Goal: Task Accomplishment & Management: Use online tool/utility

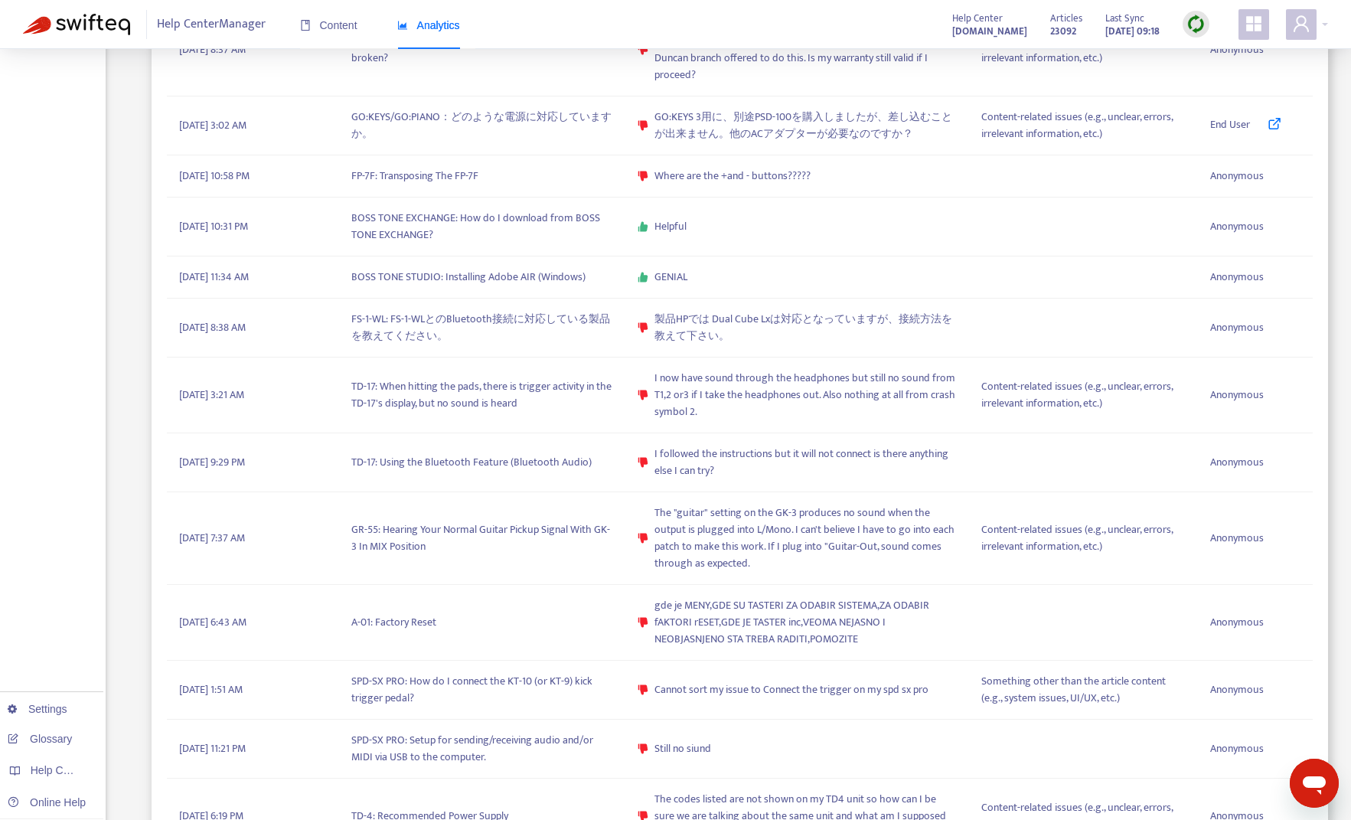
click at [968, 24] on div at bounding box center [1196, 24] width 27 height 27
click at [968, 58] on link "Quick Sync" at bounding box center [1227, 56] width 65 height 18
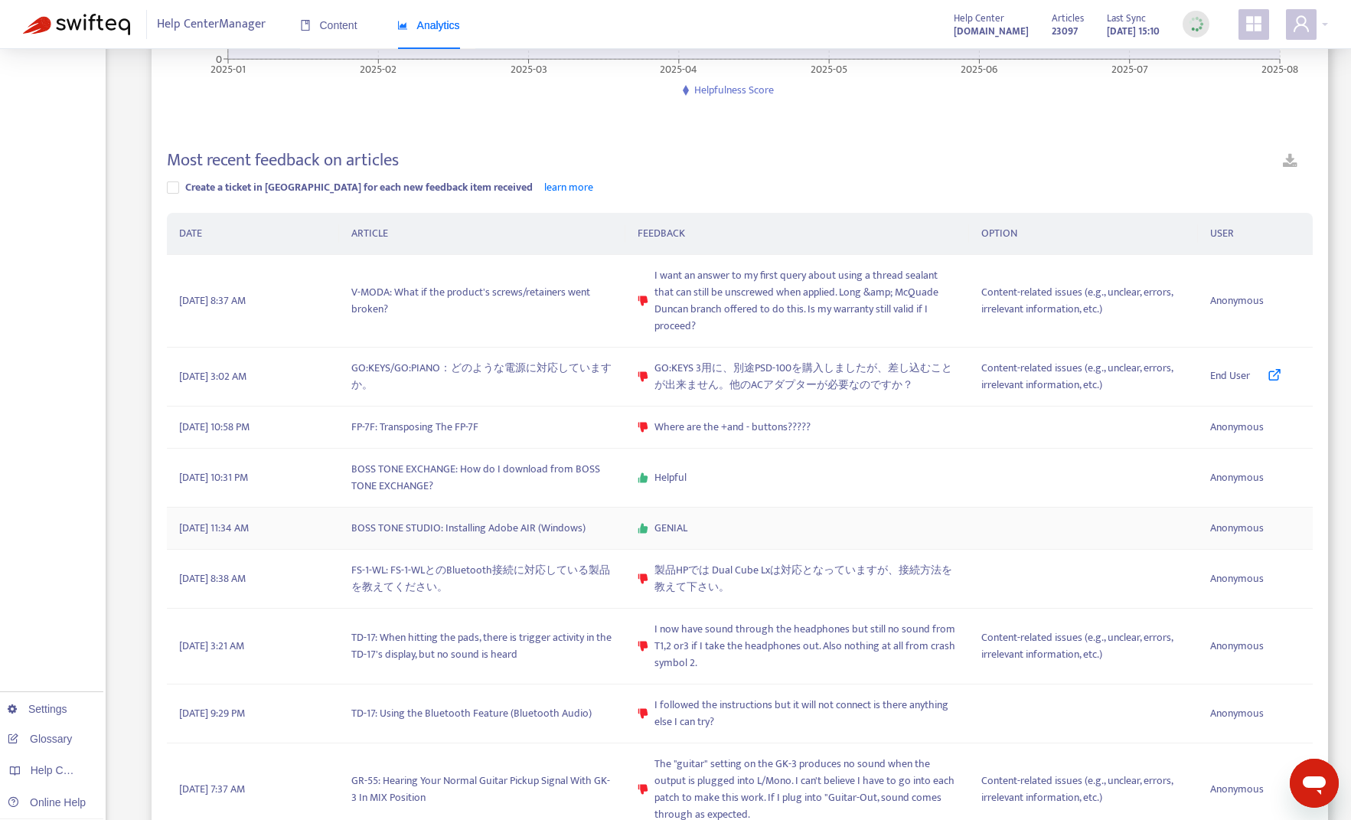
scroll to position [230, 0]
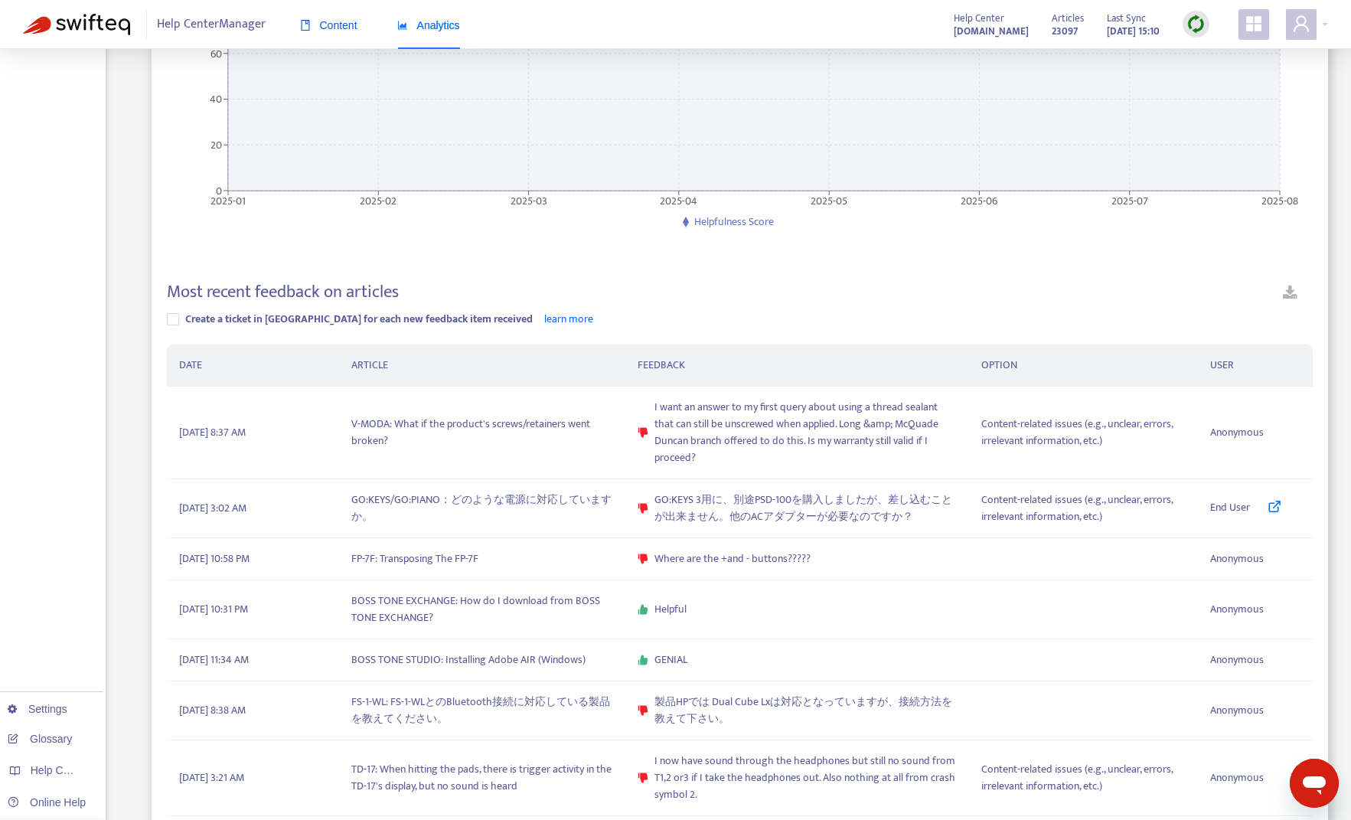
click at [354, 31] on span "Content" at bounding box center [328, 25] width 57 height 12
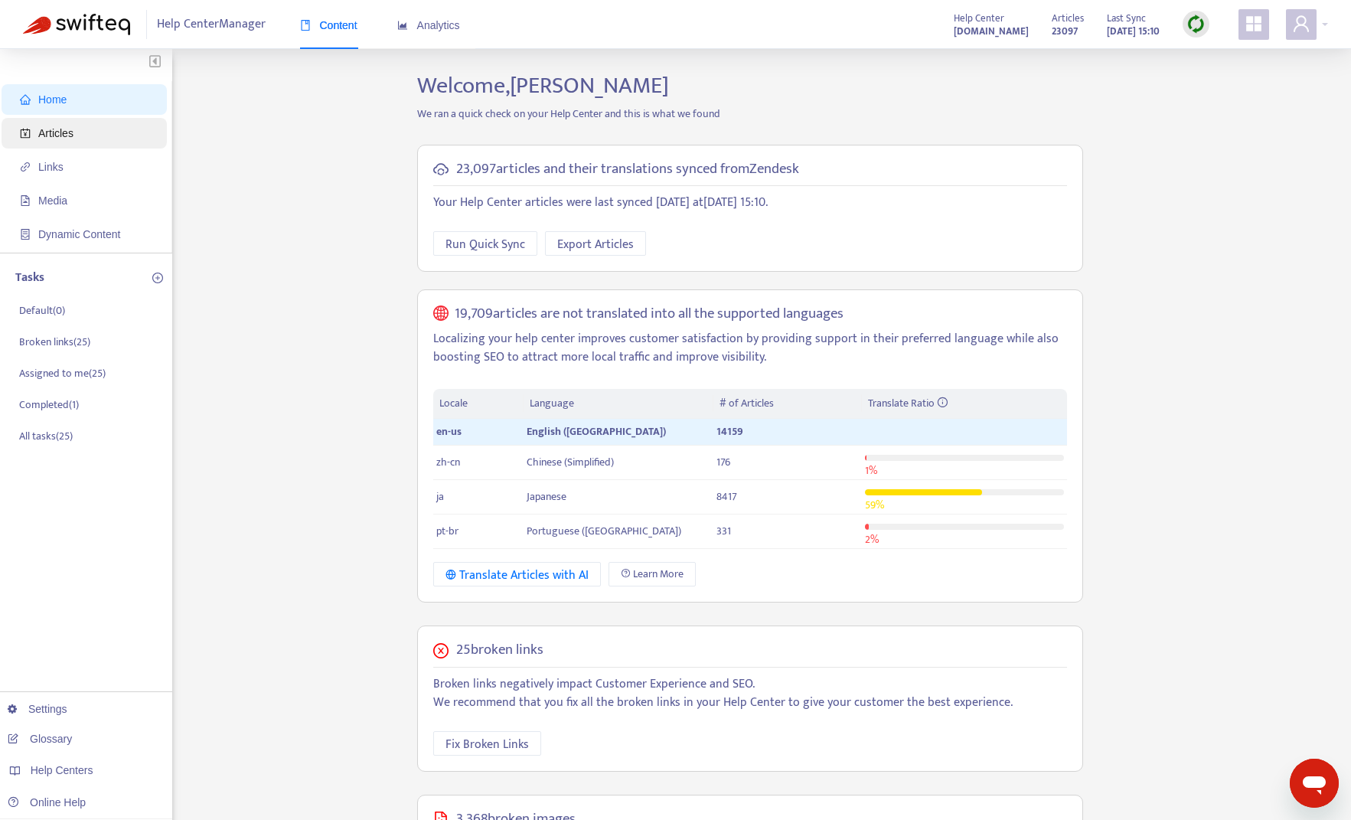
click at [104, 145] on span "Articles" at bounding box center [87, 133] width 135 height 31
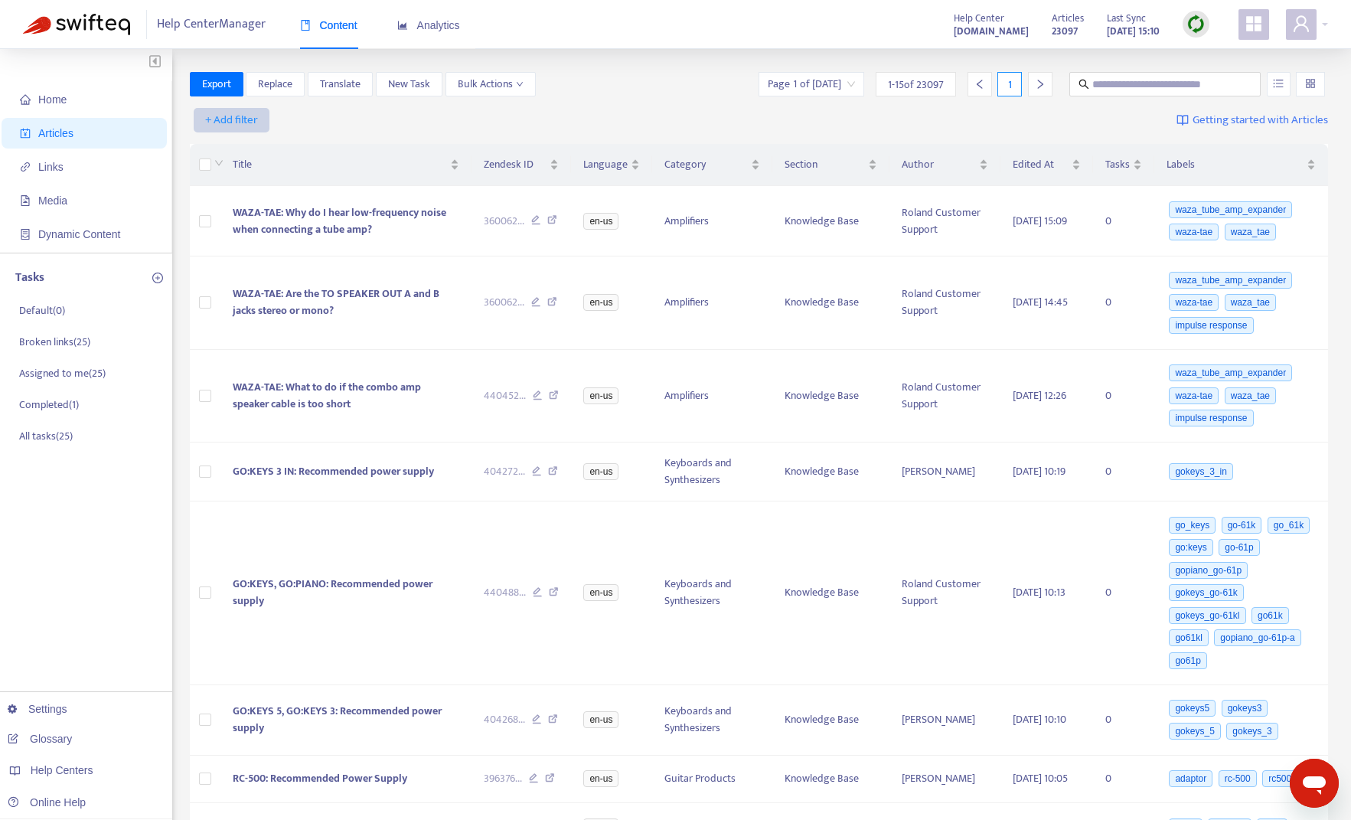
click at [237, 123] on span "+ Add filter" at bounding box center [231, 120] width 53 height 18
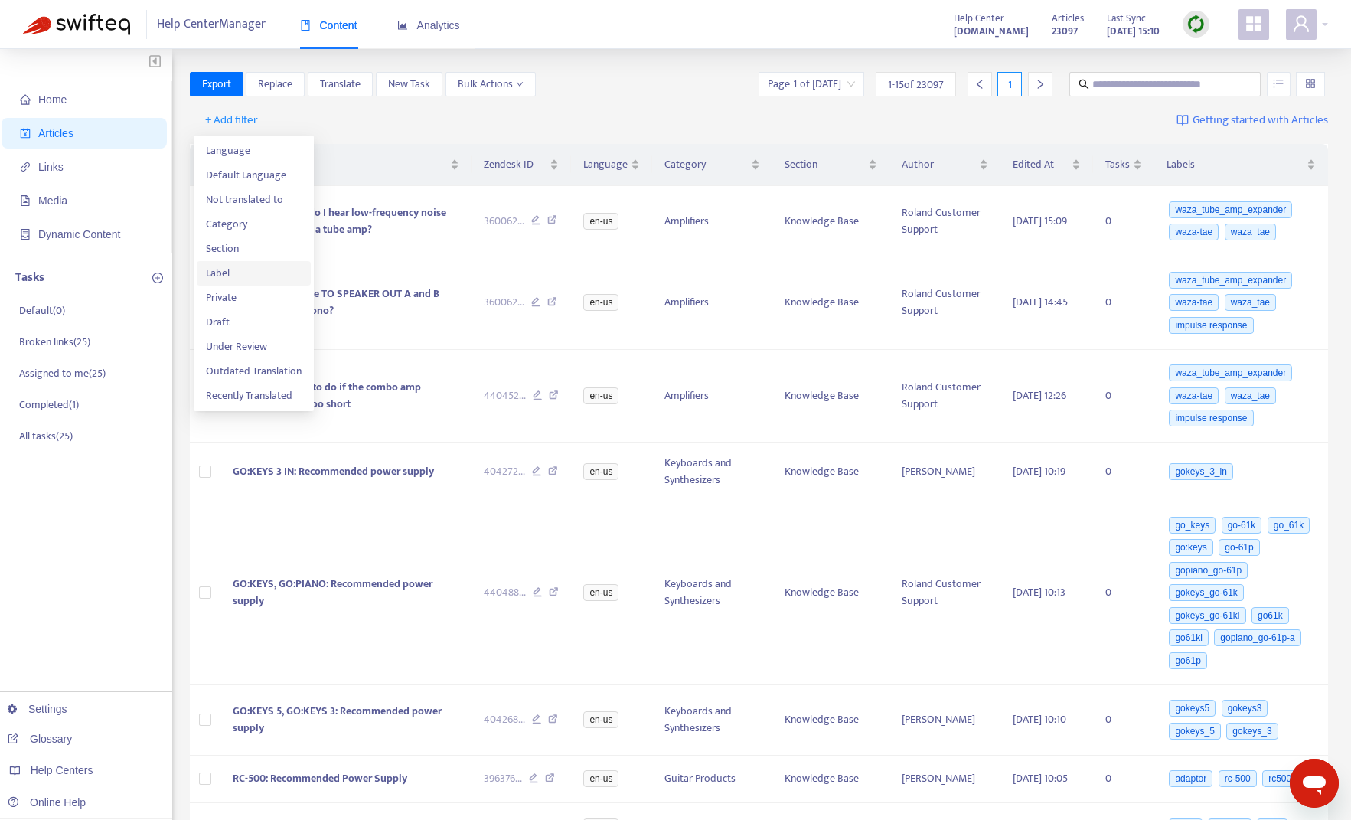
click at [259, 272] on span "Label" at bounding box center [254, 273] width 96 height 17
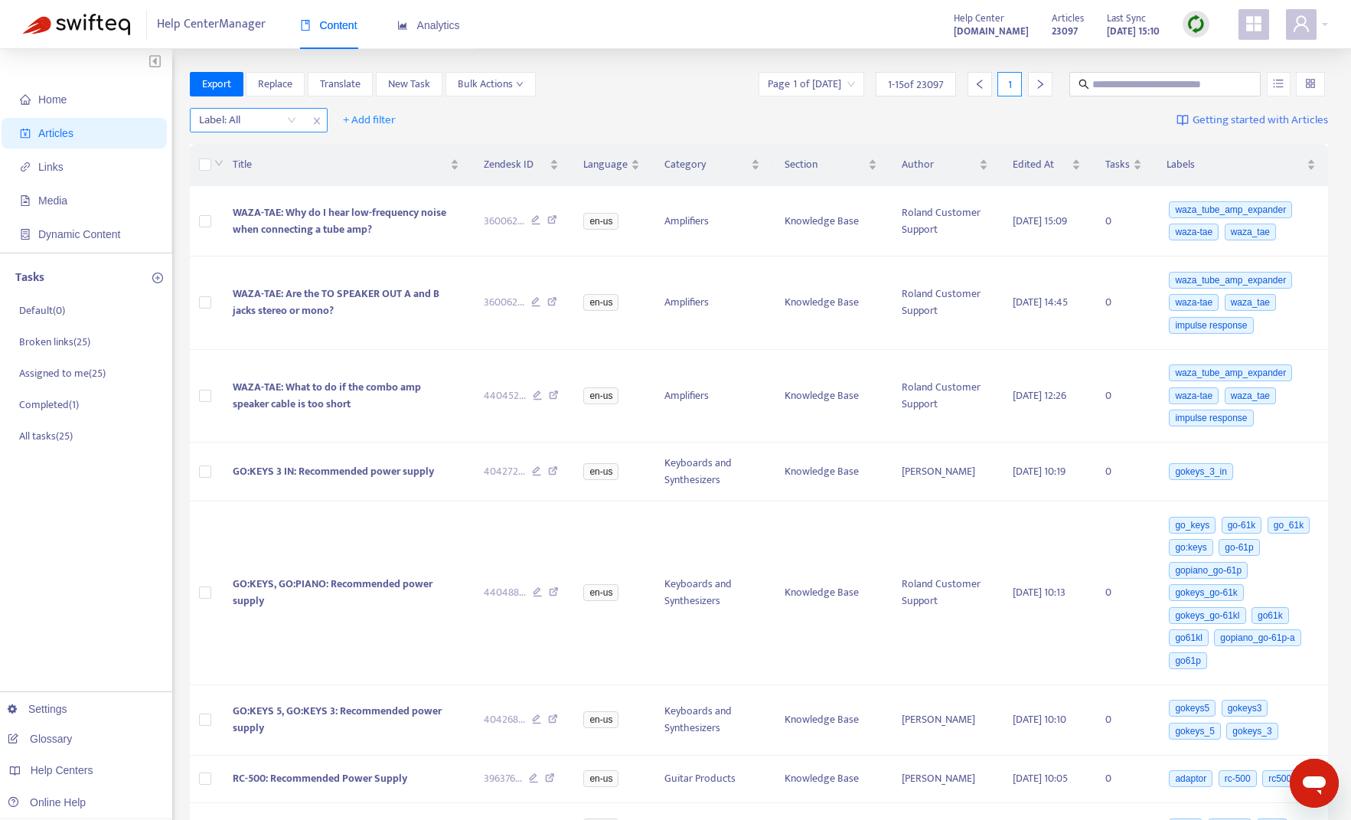
click at [229, 126] on div at bounding box center [240, 120] width 93 height 18
type input "*"
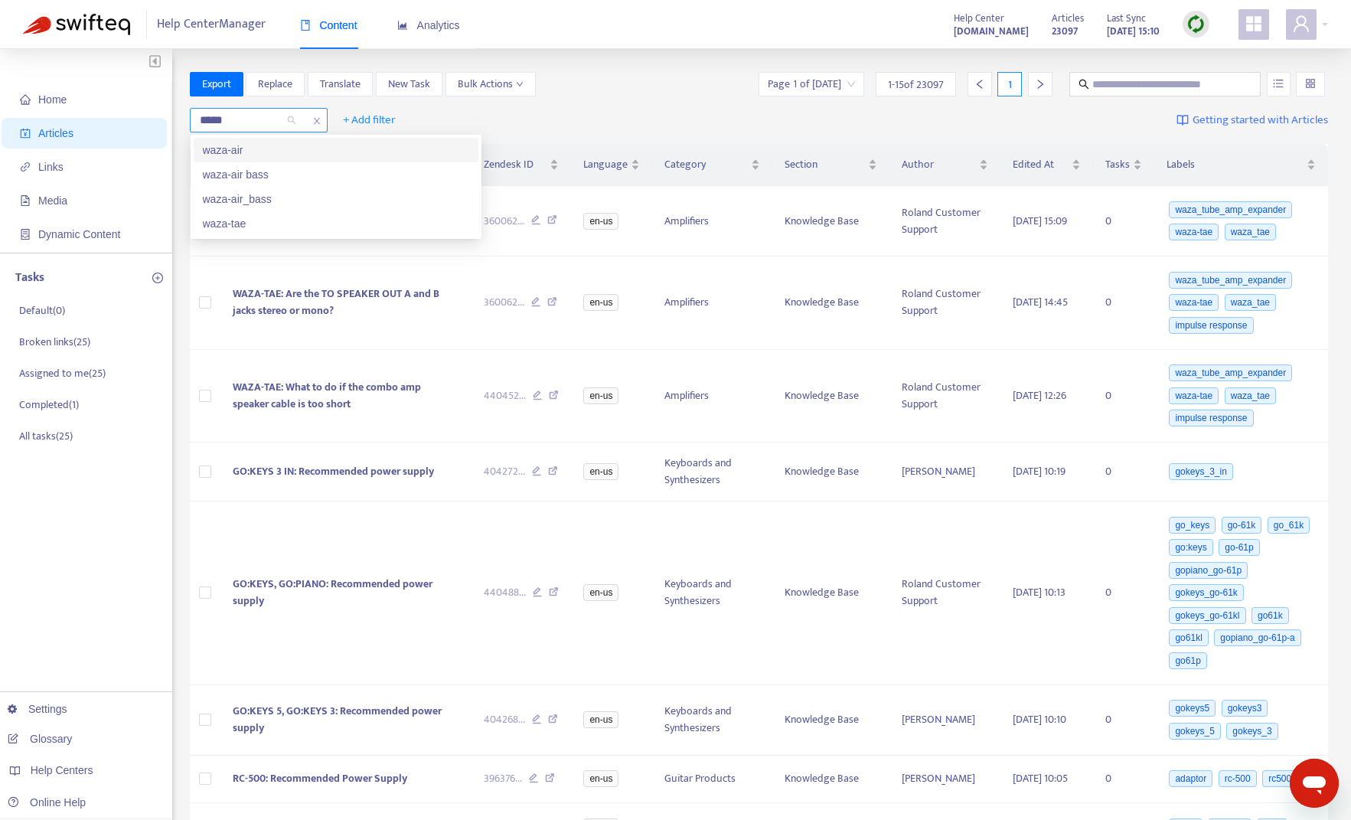
type input "******"
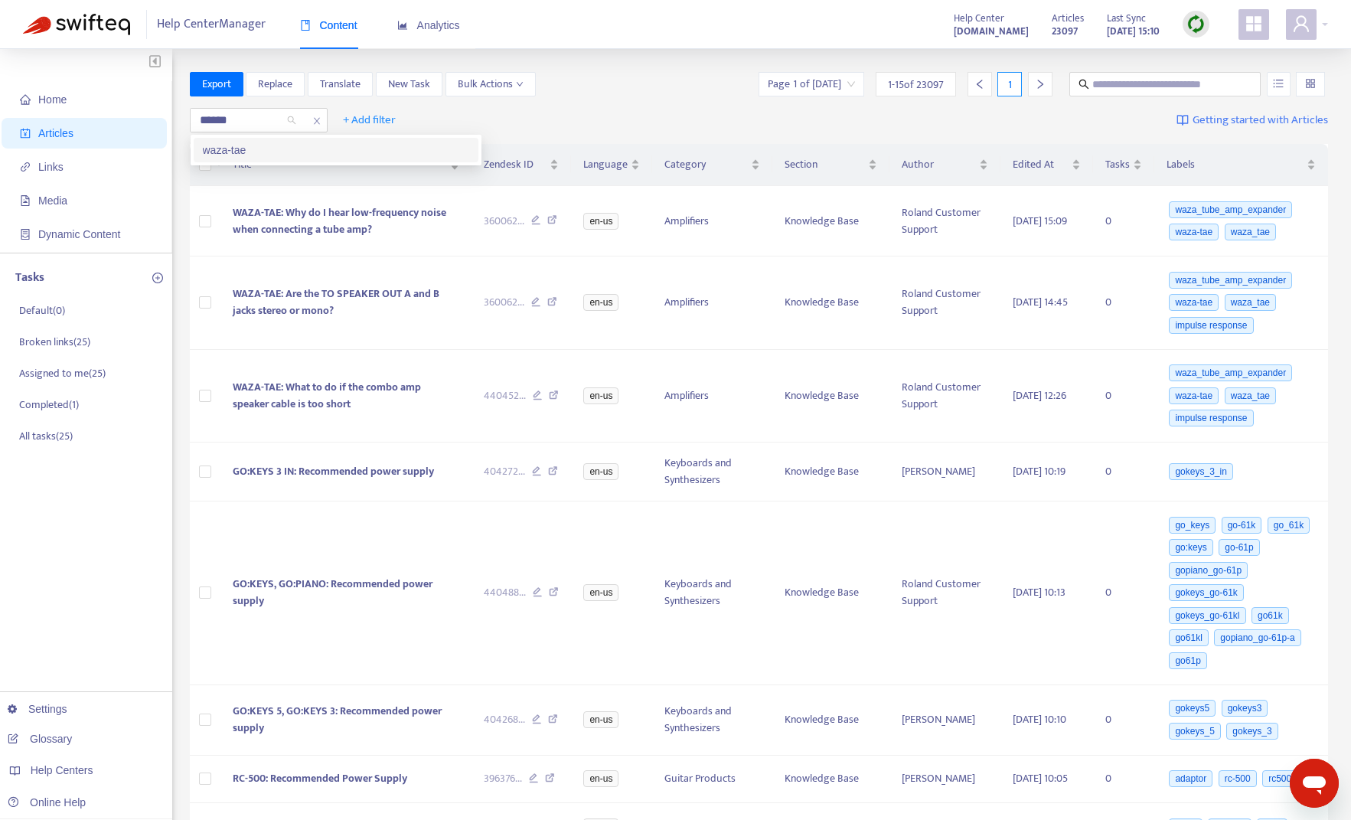
click at [229, 151] on div "waza-tae" at bounding box center [336, 150] width 266 height 17
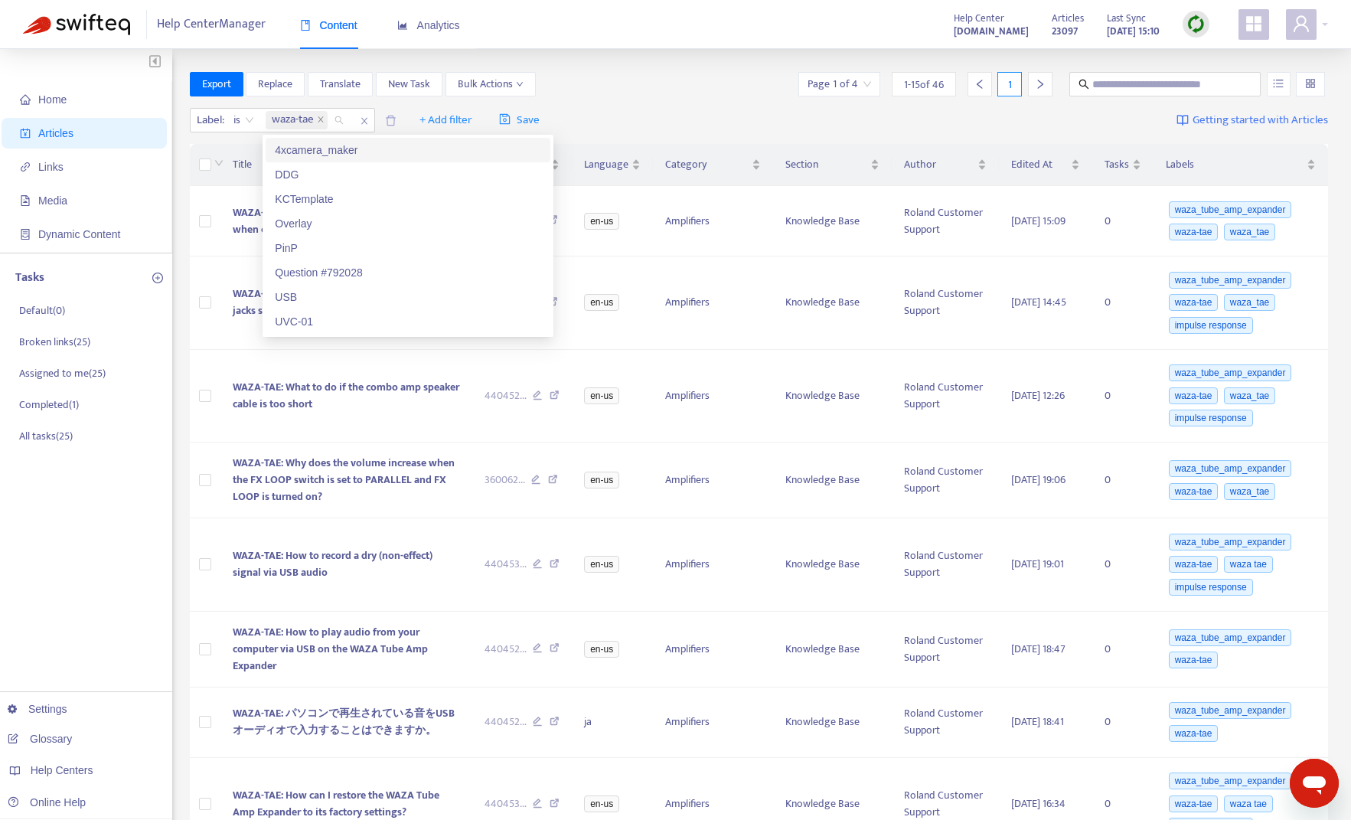
click at [608, 82] on div "Export Replace Translate New Task Bulk Actions Page 1 of 4 1 - 15 of 46 1" at bounding box center [759, 84] width 1139 height 24
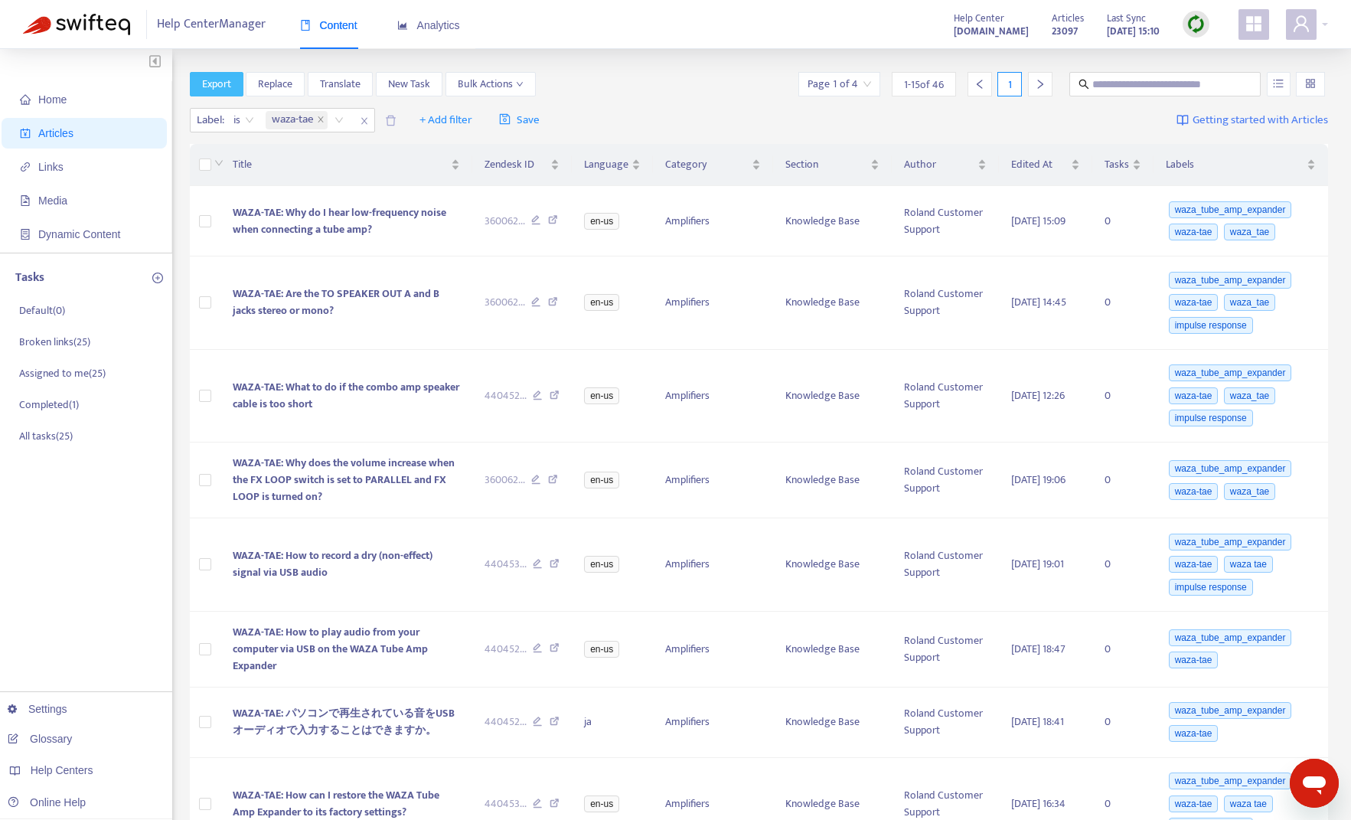
click at [223, 93] on button "Export" at bounding box center [217, 84] width 54 height 24
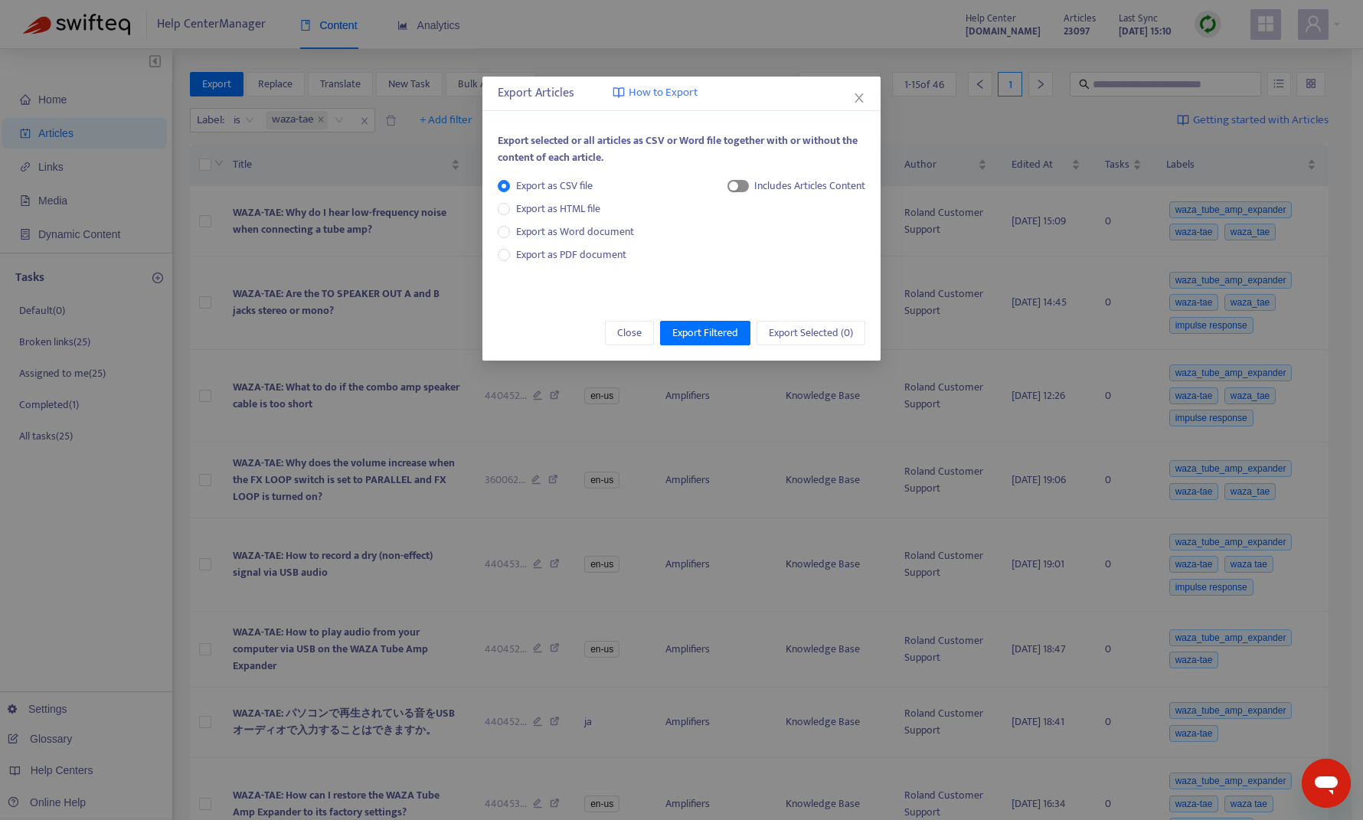
click at [740, 189] on span "button" at bounding box center [737, 186] width 21 height 12
click at [728, 335] on span "Export Filtered" at bounding box center [705, 333] width 66 height 17
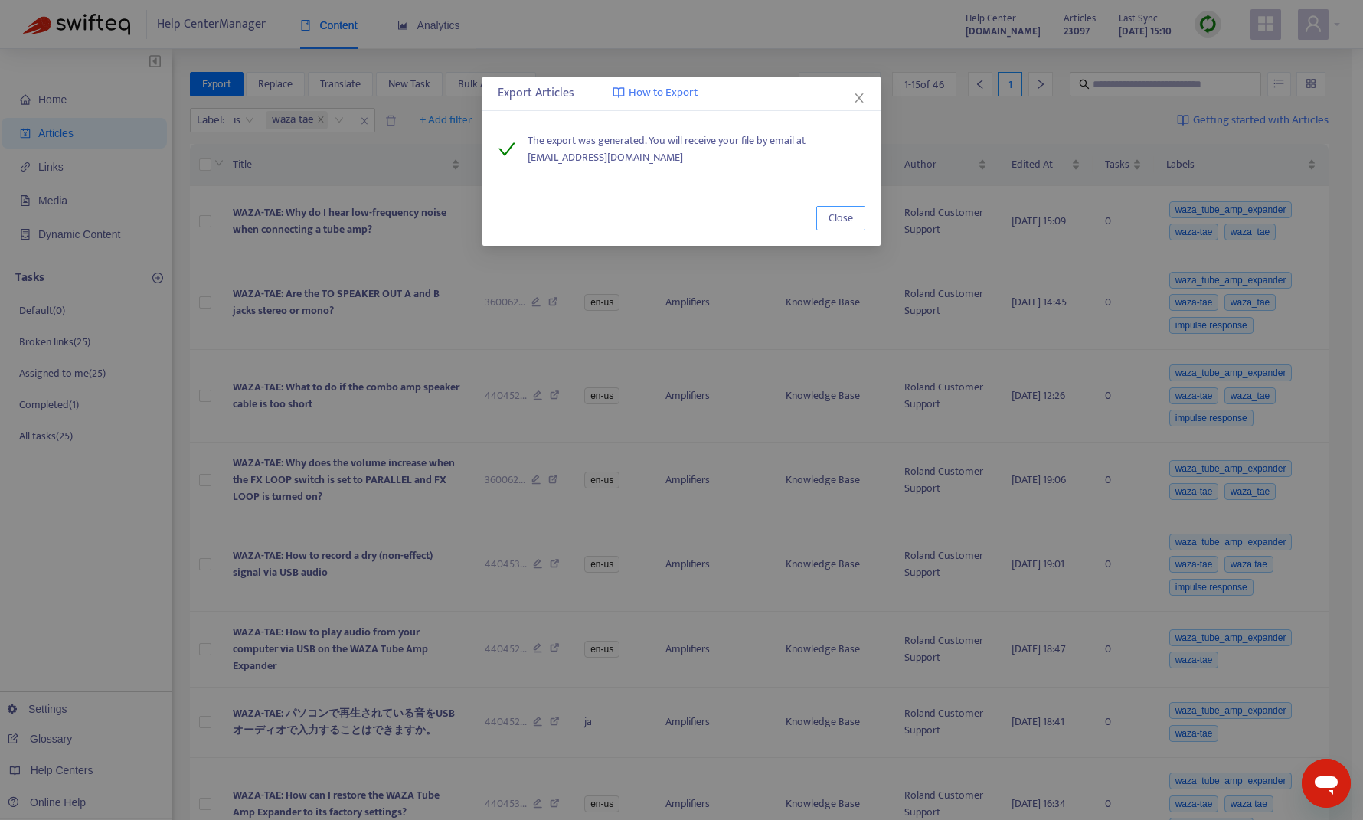
click at [841, 220] on span "Close" at bounding box center [840, 218] width 24 height 17
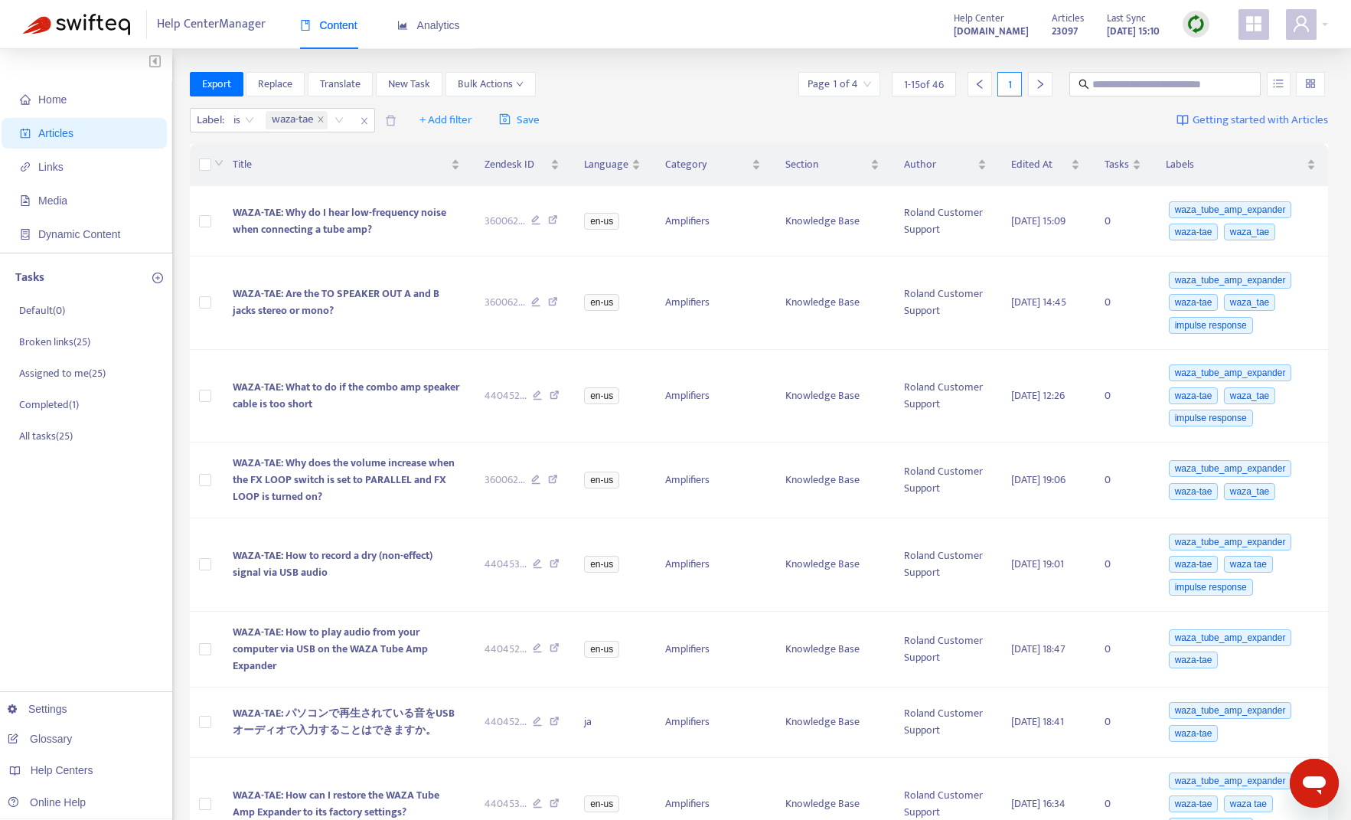
click at [855, 82] on input "search" at bounding box center [840, 84] width 64 height 23
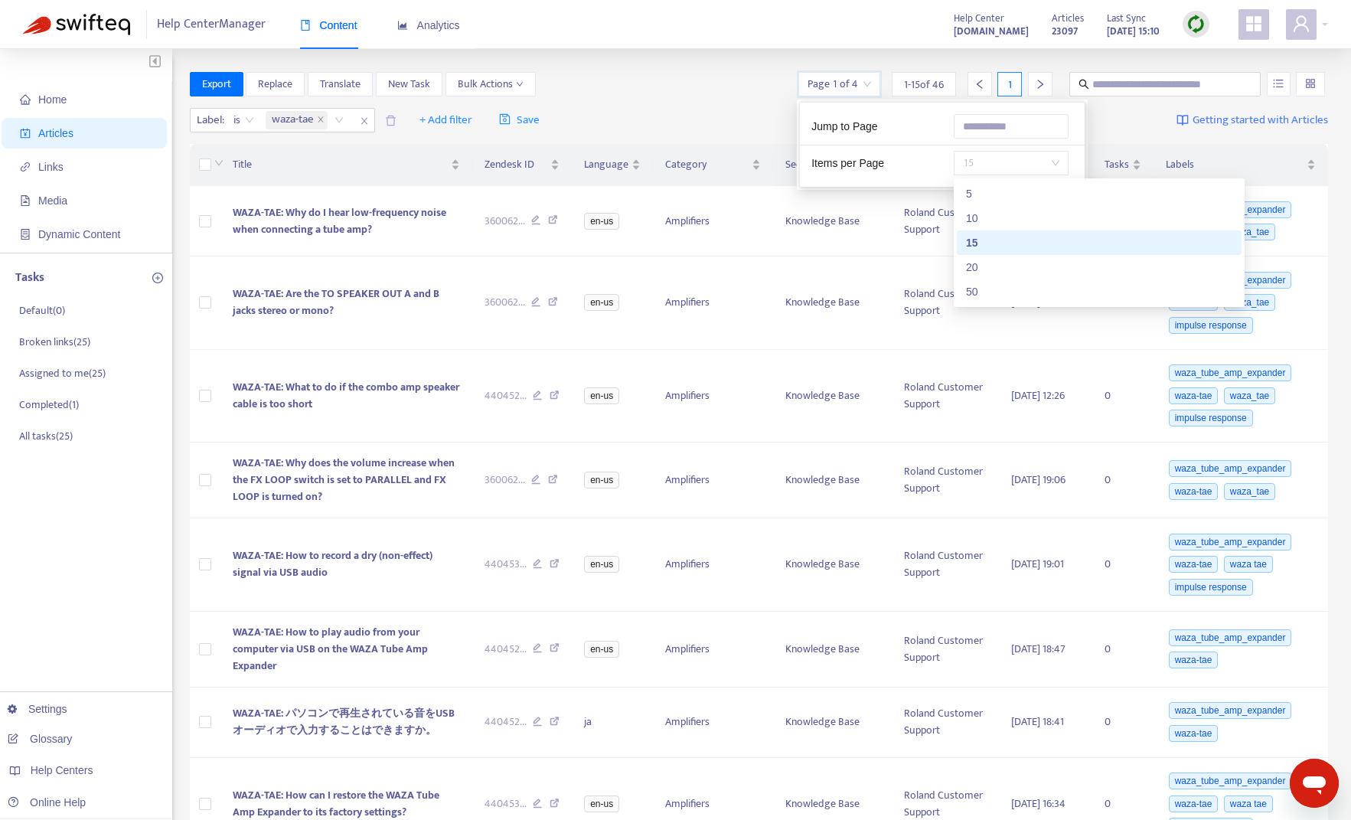
click at [968, 158] on span "15" at bounding box center [1011, 163] width 96 height 23
click at [968, 289] on div "50" at bounding box center [1099, 291] width 266 height 17
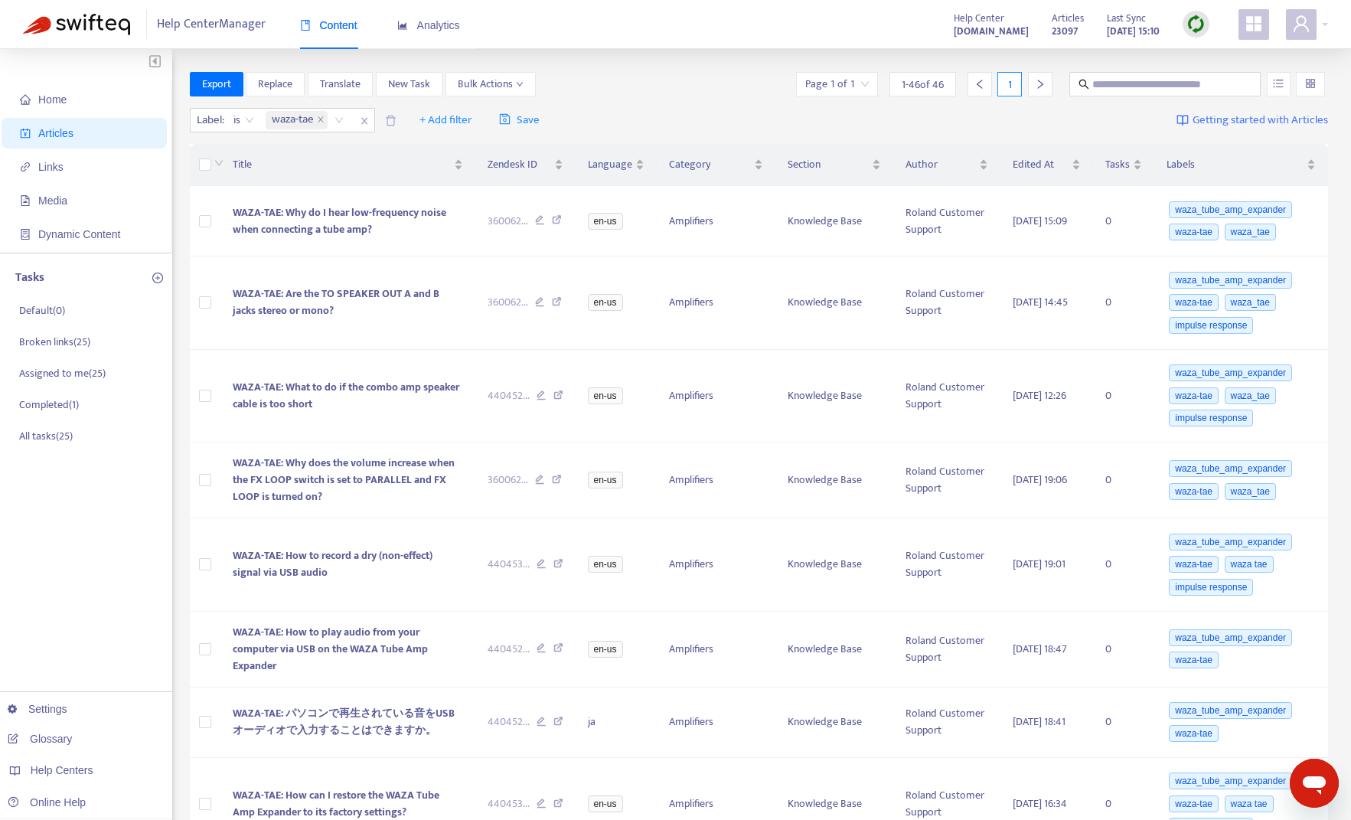
click at [733, 88] on div "Export Replace Translate New Task Bulk Actions Page 1 of 1 1 - 46 of 46 1" at bounding box center [759, 84] width 1139 height 24
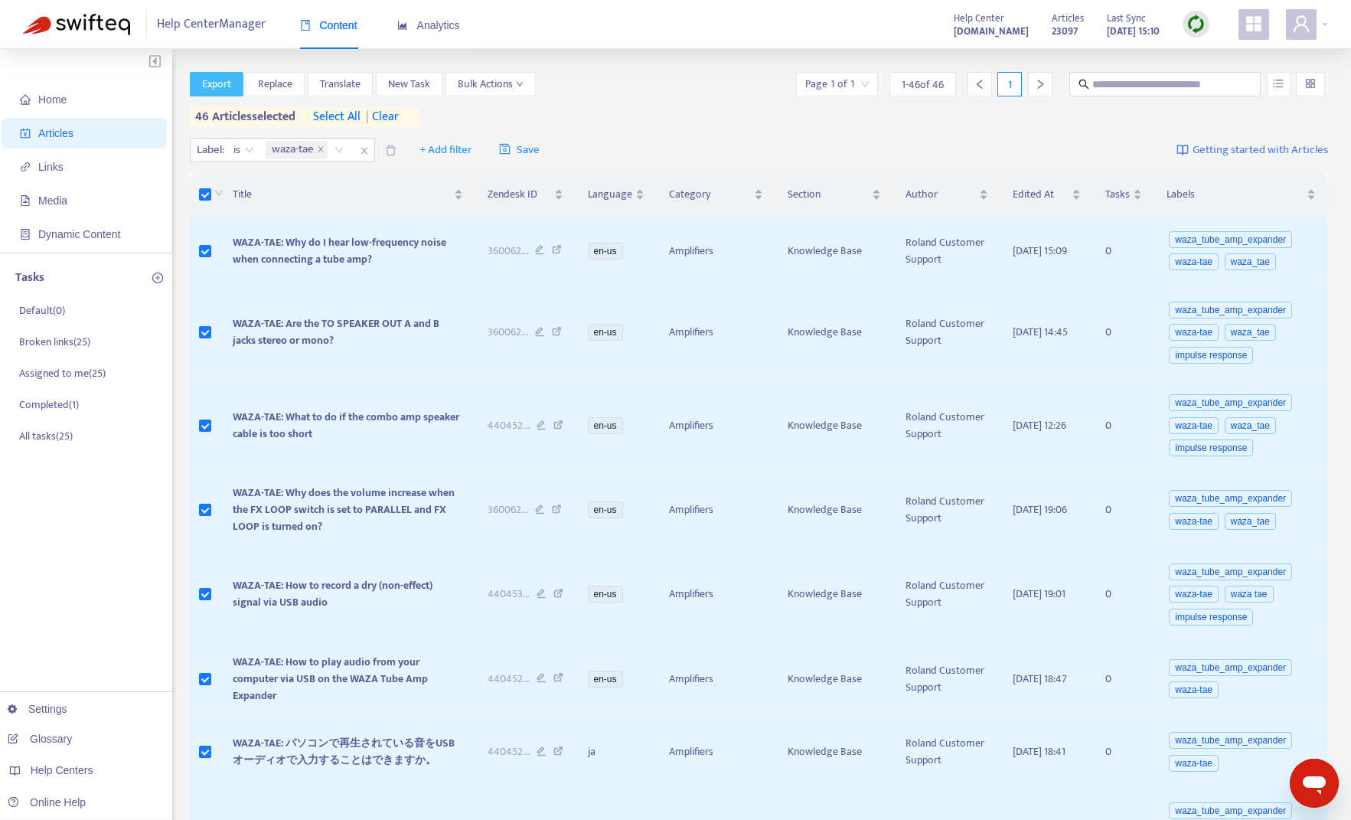
click at [214, 84] on span "Export" at bounding box center [216, 84] width 29 height 17
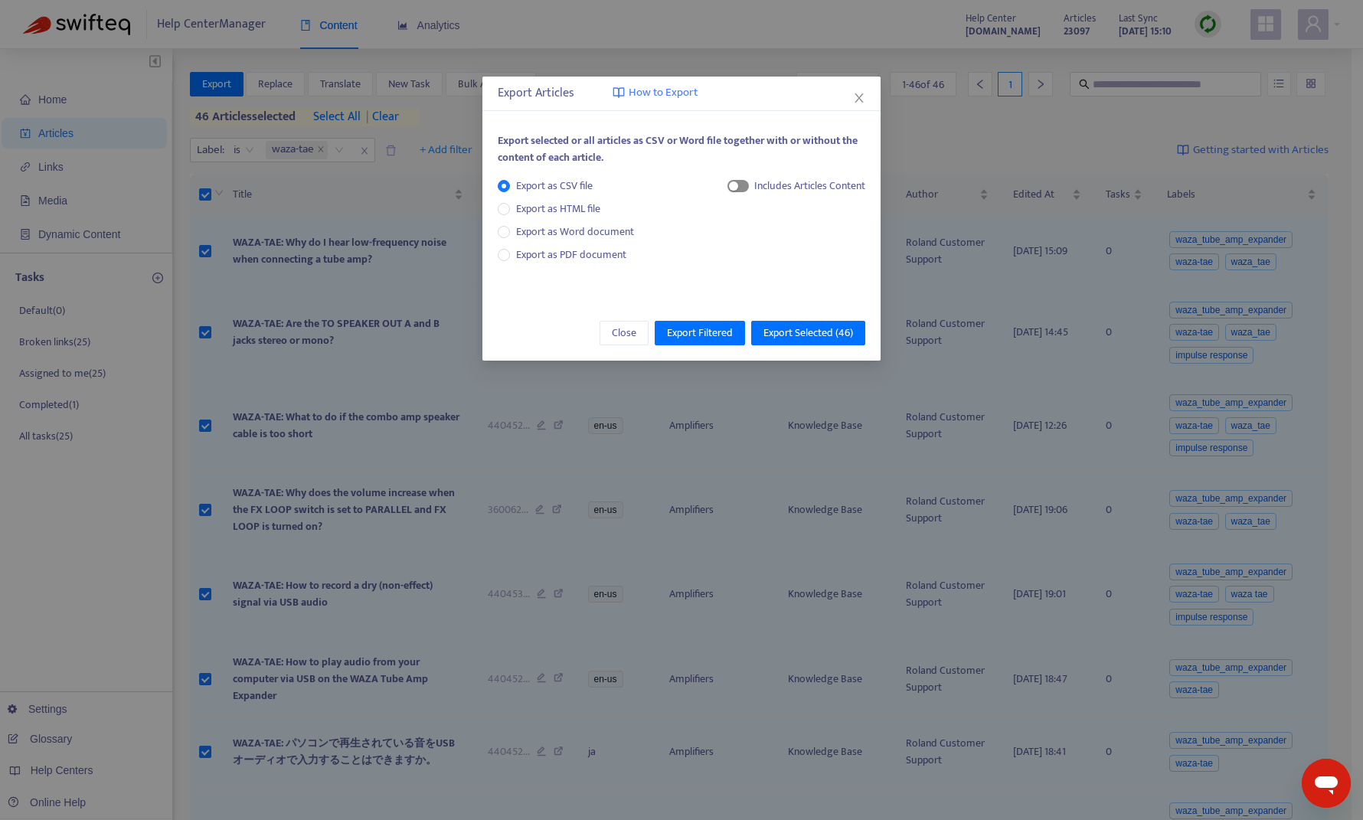
click at [744, 187] on span "button" at bounding box center [737, 186] width 21 height 12
click at [802, 331] on span "Export Selected ( 46 )" at bounding box center [808, 333] width 90 height 17
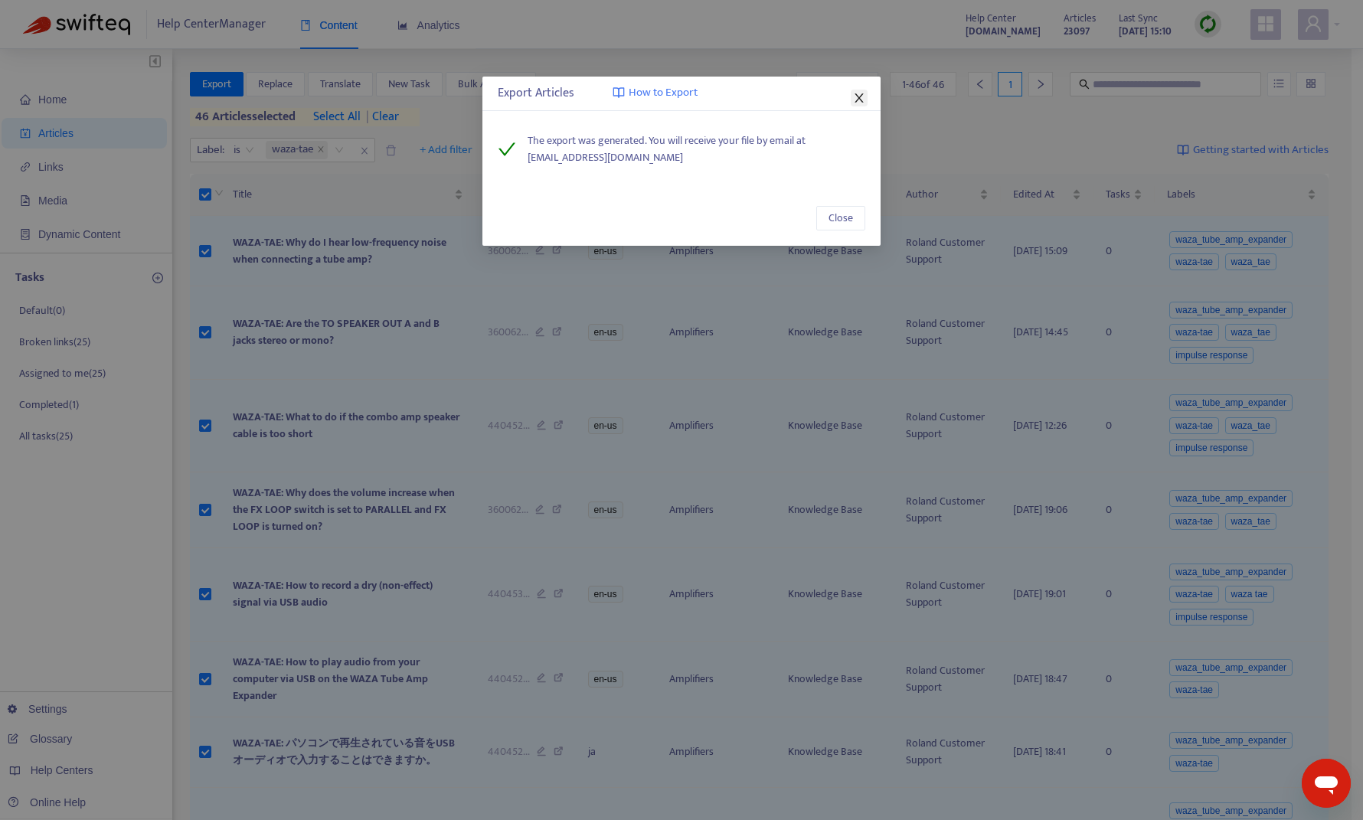
click at [852, 103] on span "Close" at bounding box center [859, 98] width 17 height 12
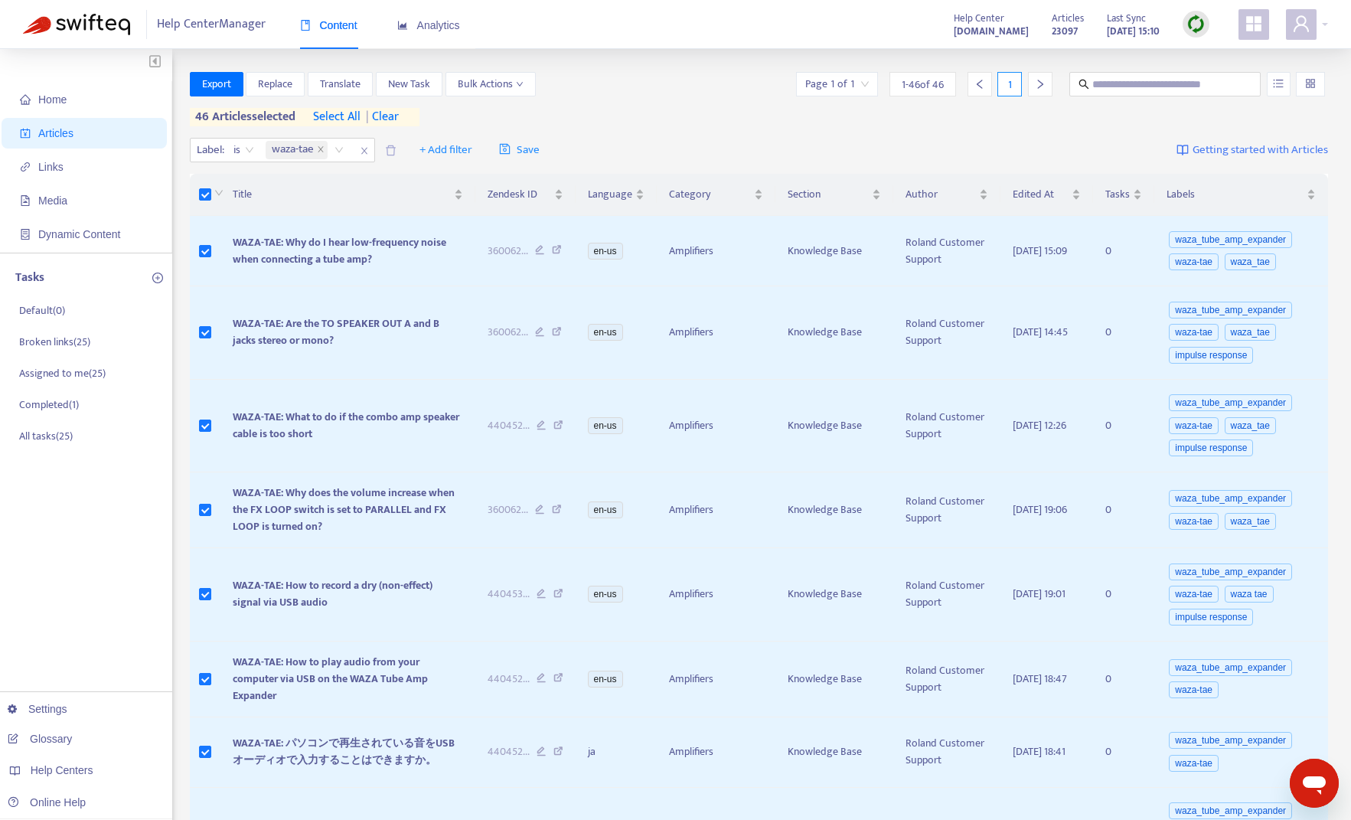
click at [968, 421] on icon "メッセージングウィンドウを開く" at bounding box center [1315, 783] width 28 height 28
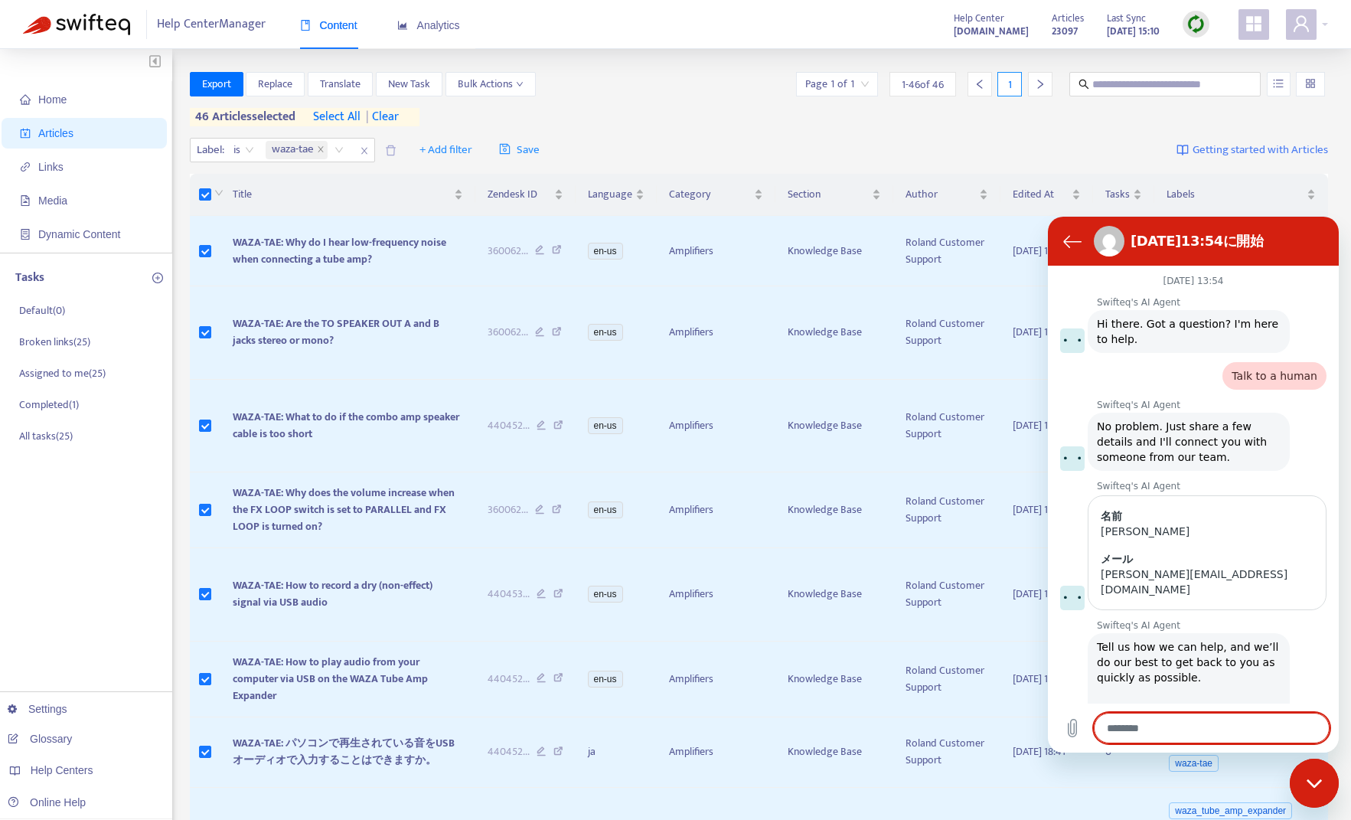
scroll to position [1068, 0]
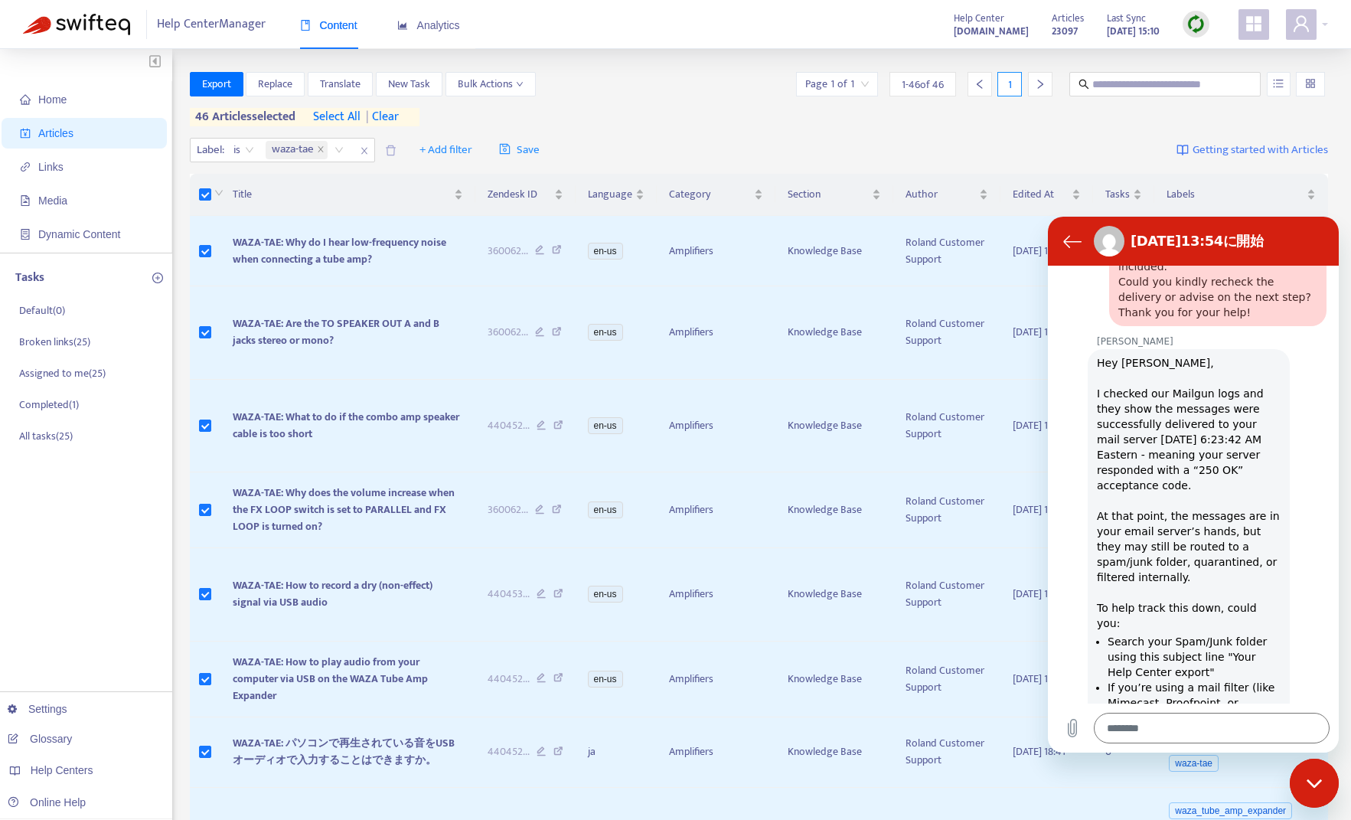
click at [600, 31] on div "Help Center Manager Content Analytics Help Center [DOMAIN_NAME] Articles 23097 …" at bounding box center [675, 24] width 1351 height 49
click at [449, 27] on span "Analytics" at bounding box center [428, 25] width 63 height 12
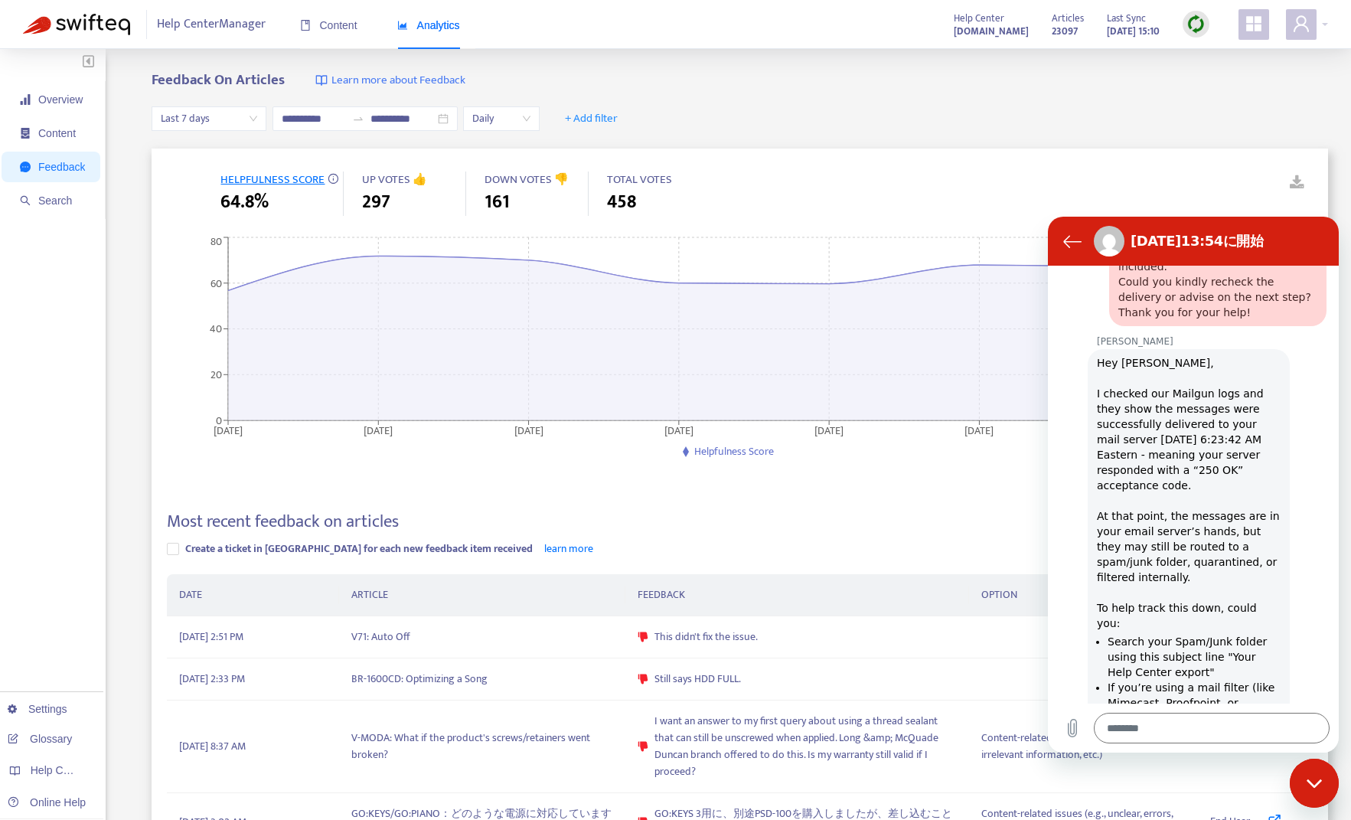
click at [214, 122] on span "Last 7 days" at bounding box center [209, 118] width 96 height 23
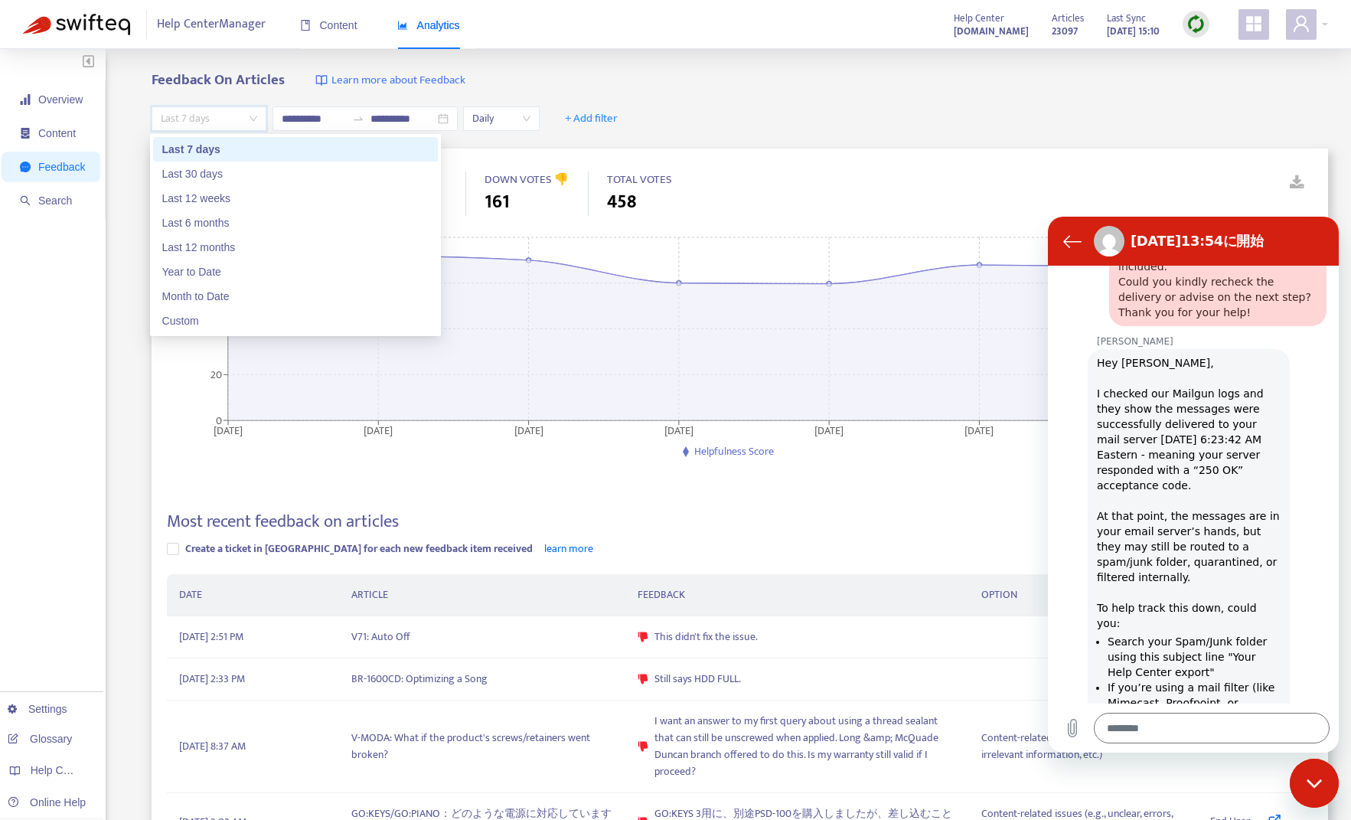
click at [455, 77] on span "Learn more about Feedback" at bounding box center [399, 81] width 134 height 18
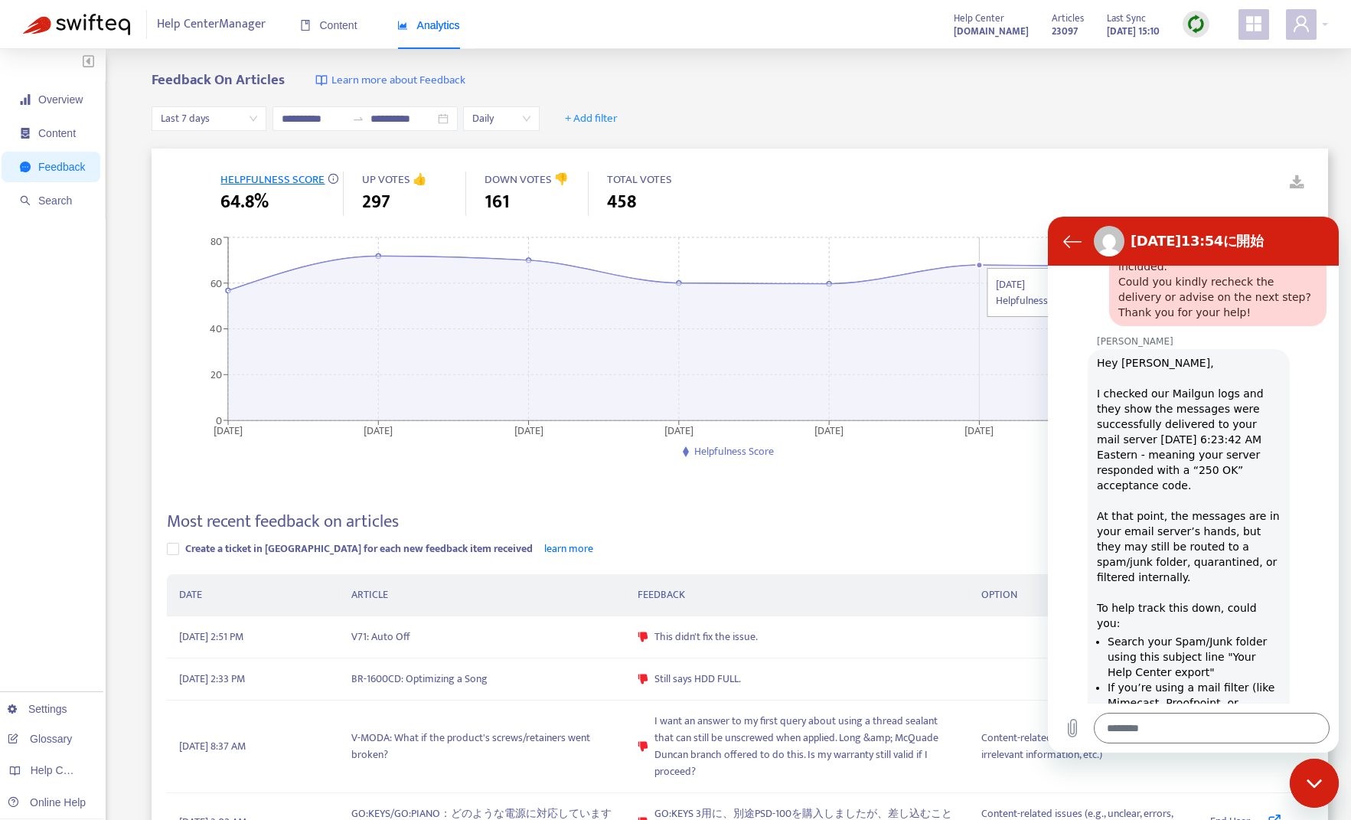
type textarea "*"
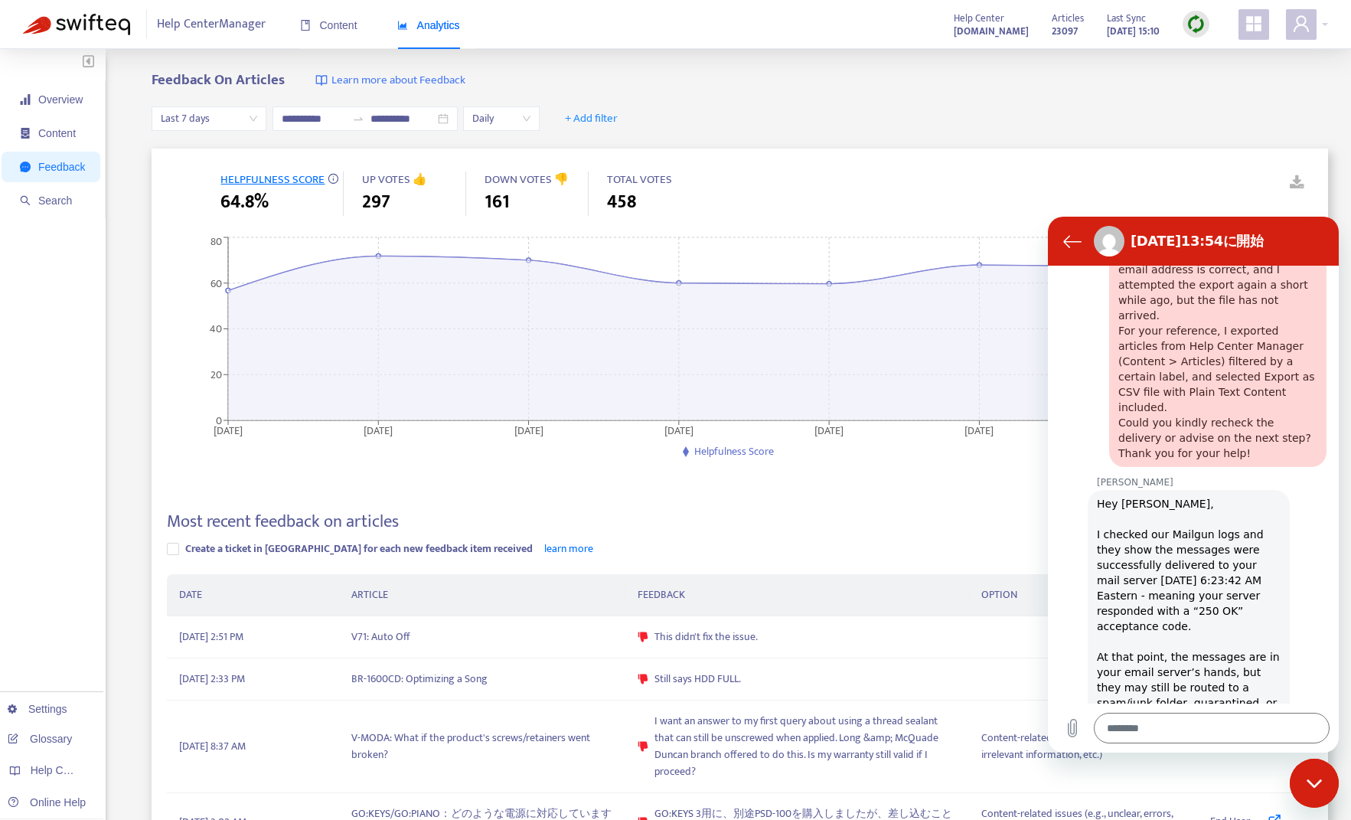
scroll to position [1068, 0]
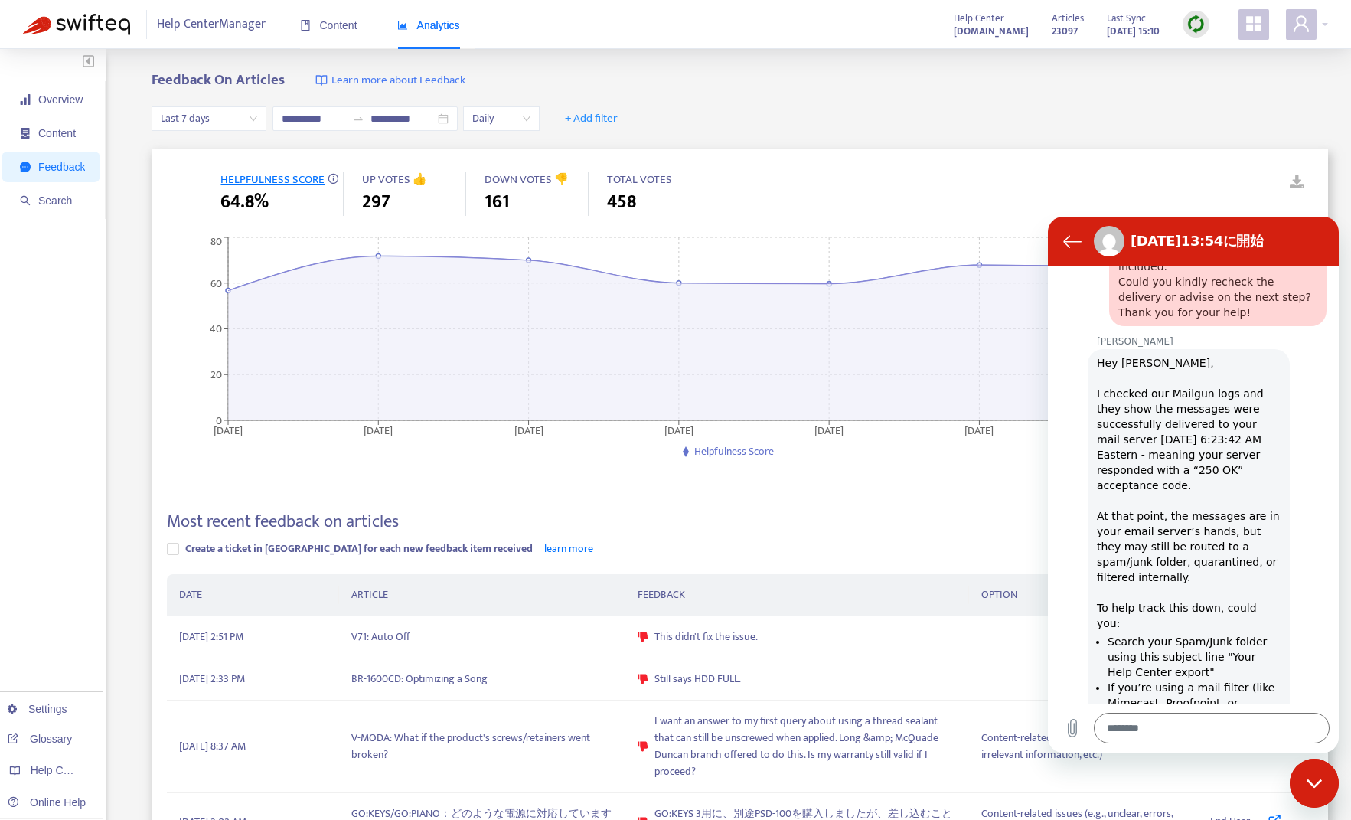
click at [862, 111] on div "**********" at bounding box center [740, 119] width 1177 height 59
click at [968, 31] on img at bounding box center [1196, 24] width 19 height 19
click at [968, 114] on div "**********" at bounding box center [740, 119] width 1177 height 59
click at [968, 243] on icon "会話リストに戻る" at bounding box center [1072, 241] width 18 height 18
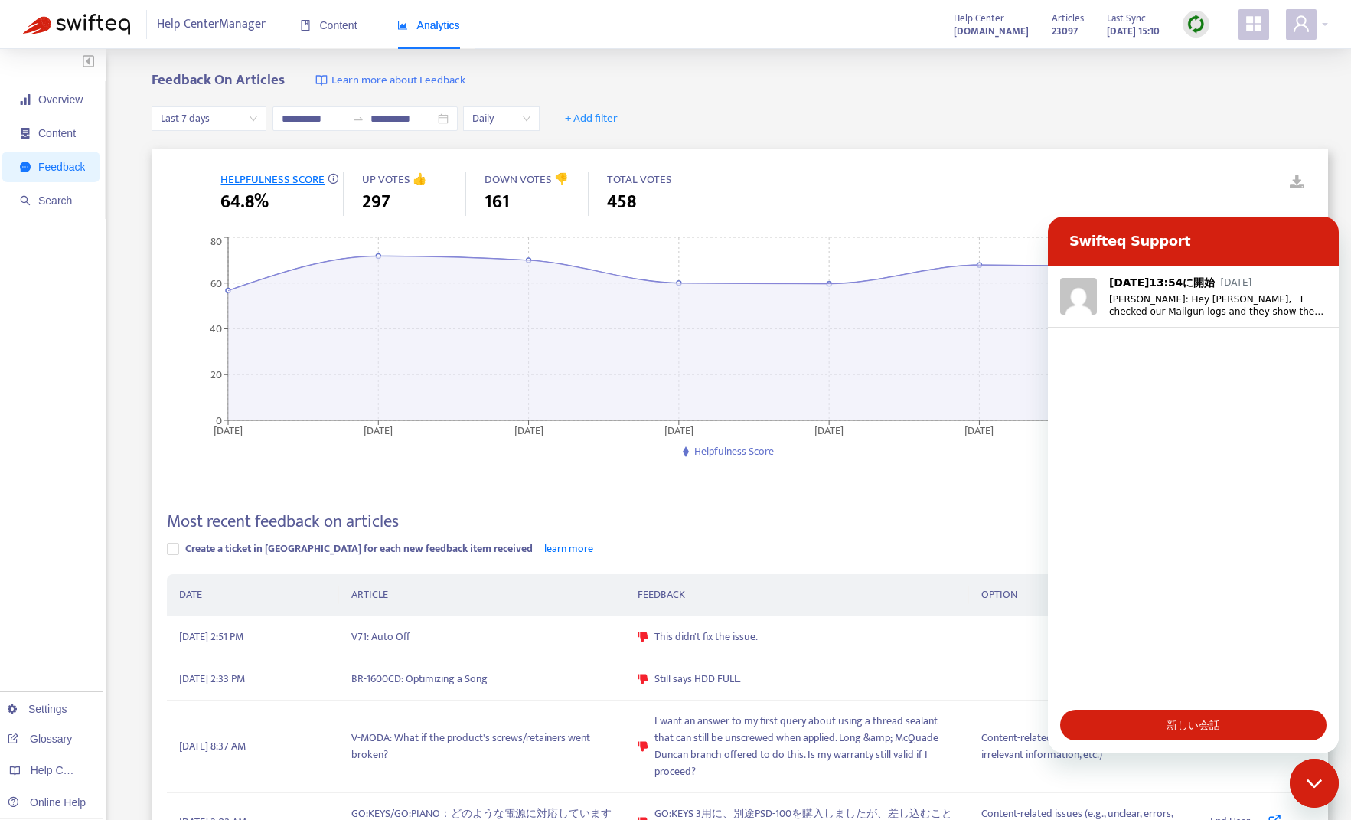
click at [968, 421] on icon "メッセージングウインドウを閉じる" at bounding box center [1313, 783] width 15 height 8
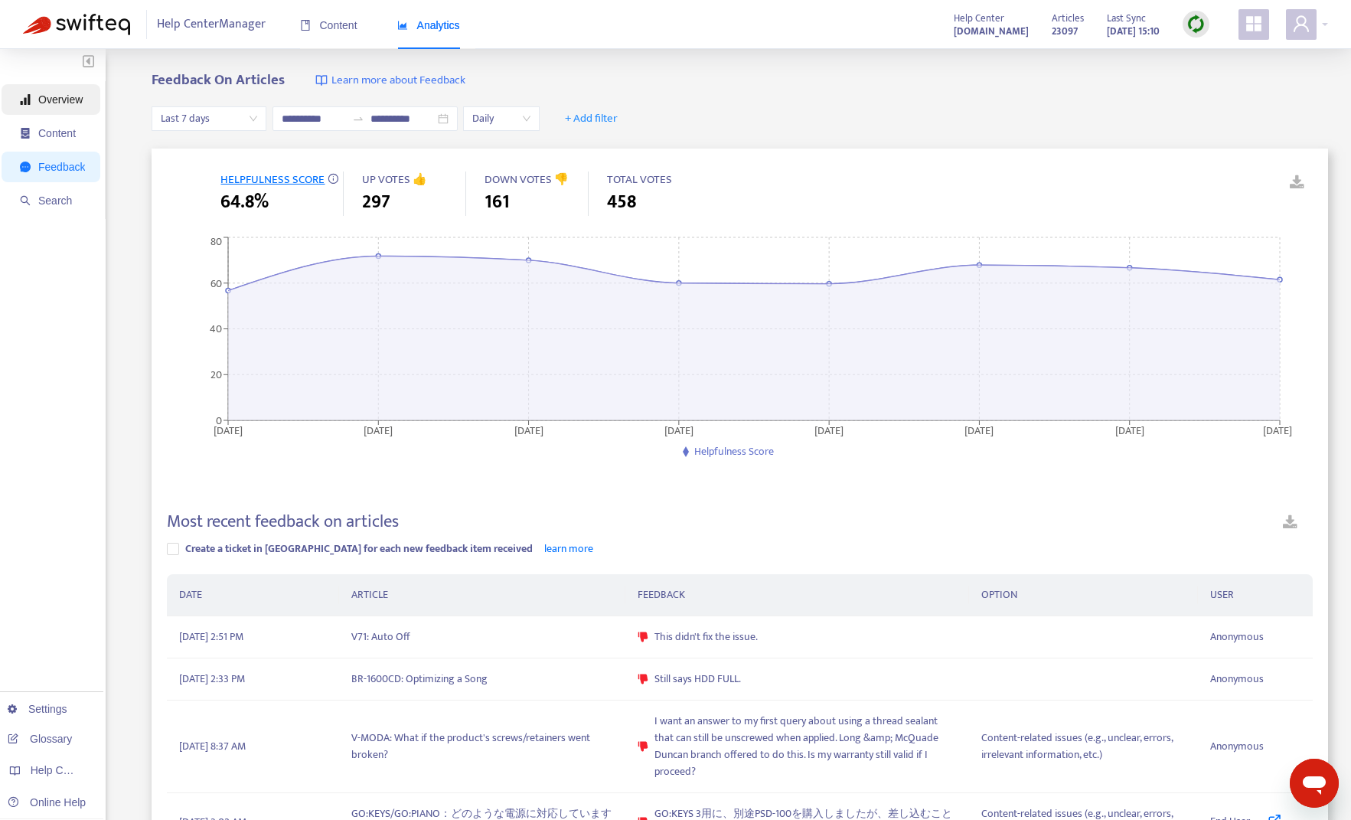
click at [77, 104] on span "Overview" at bounding box center [60, 99] width 44 height 12
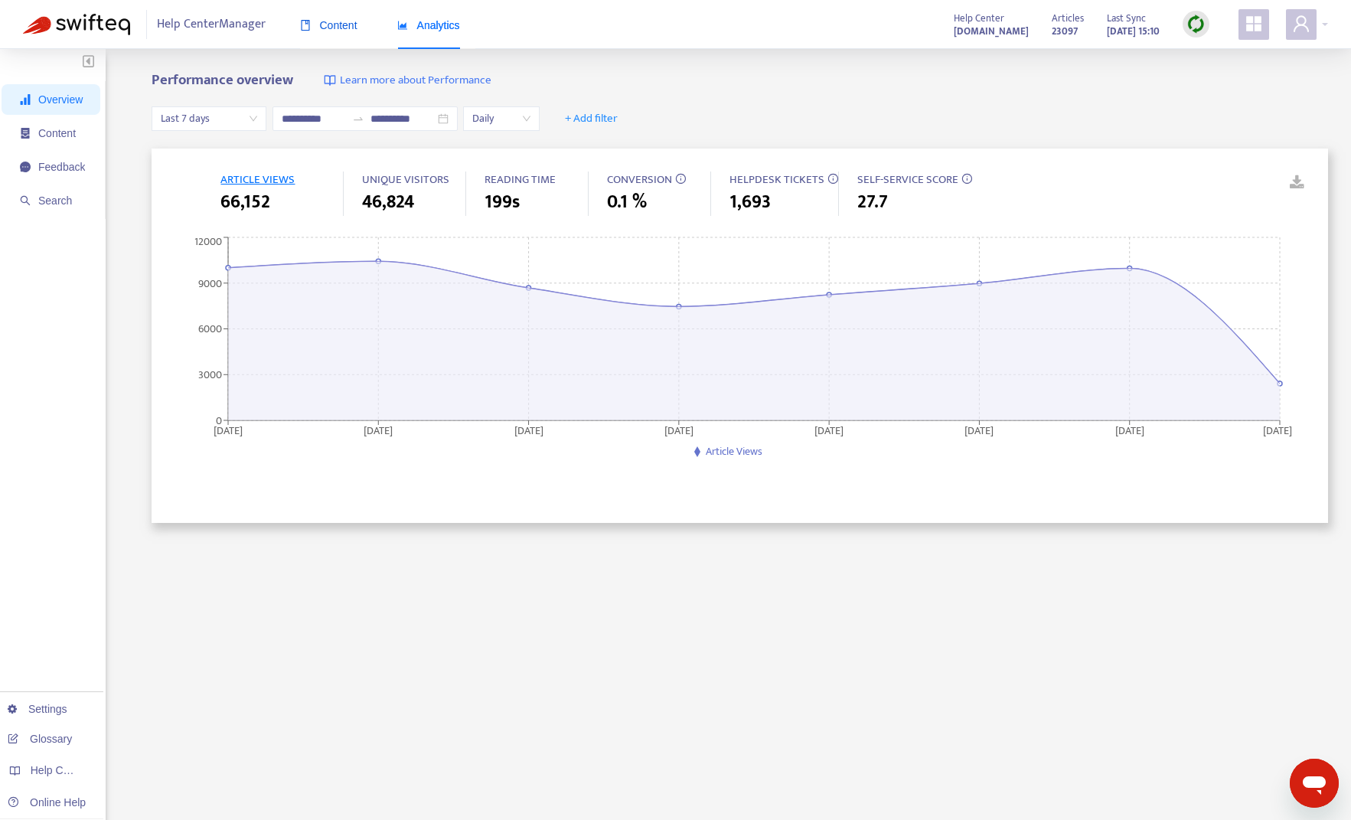
click at [345, 31] on span "Content" at bounding box center [328, 25] width 57 height 12
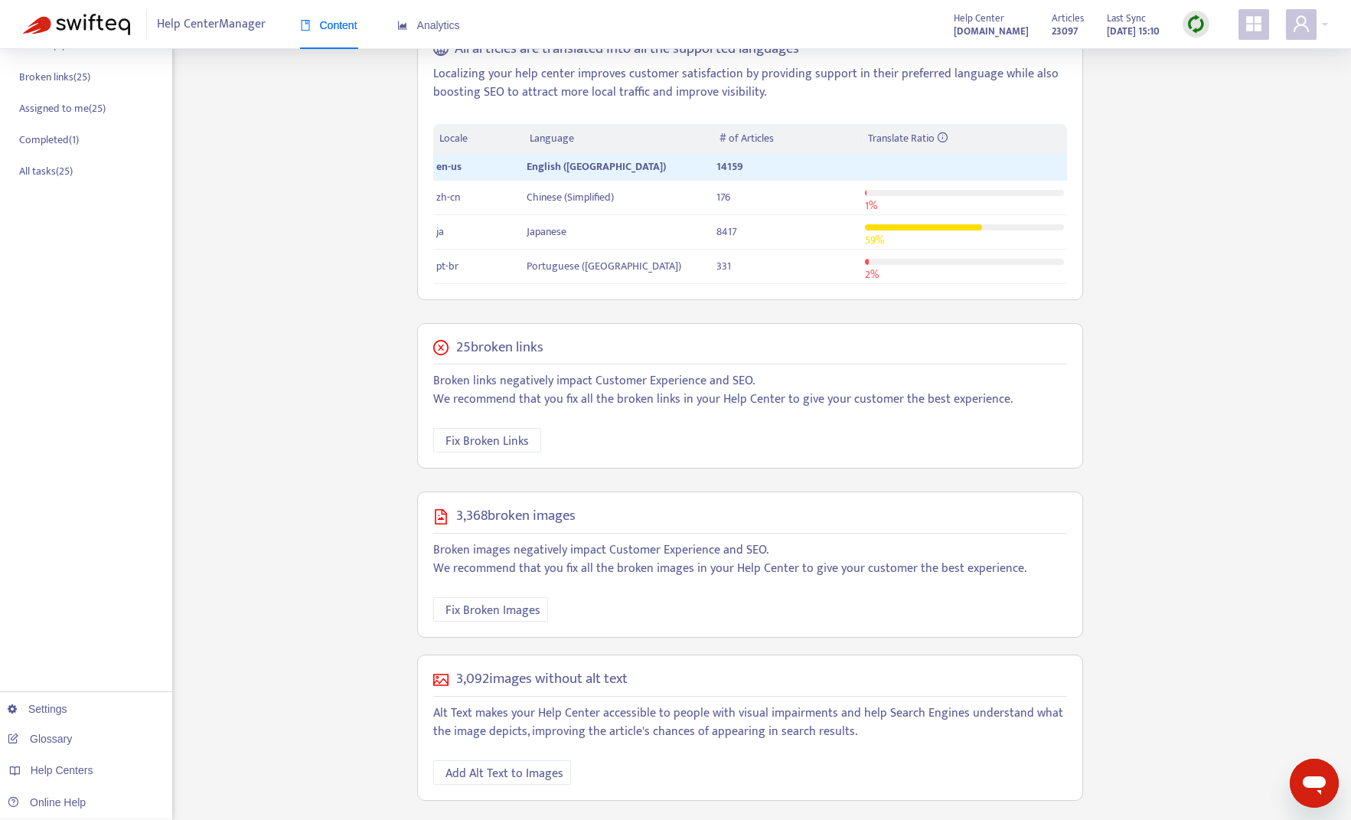
scroll to position [269, 0]
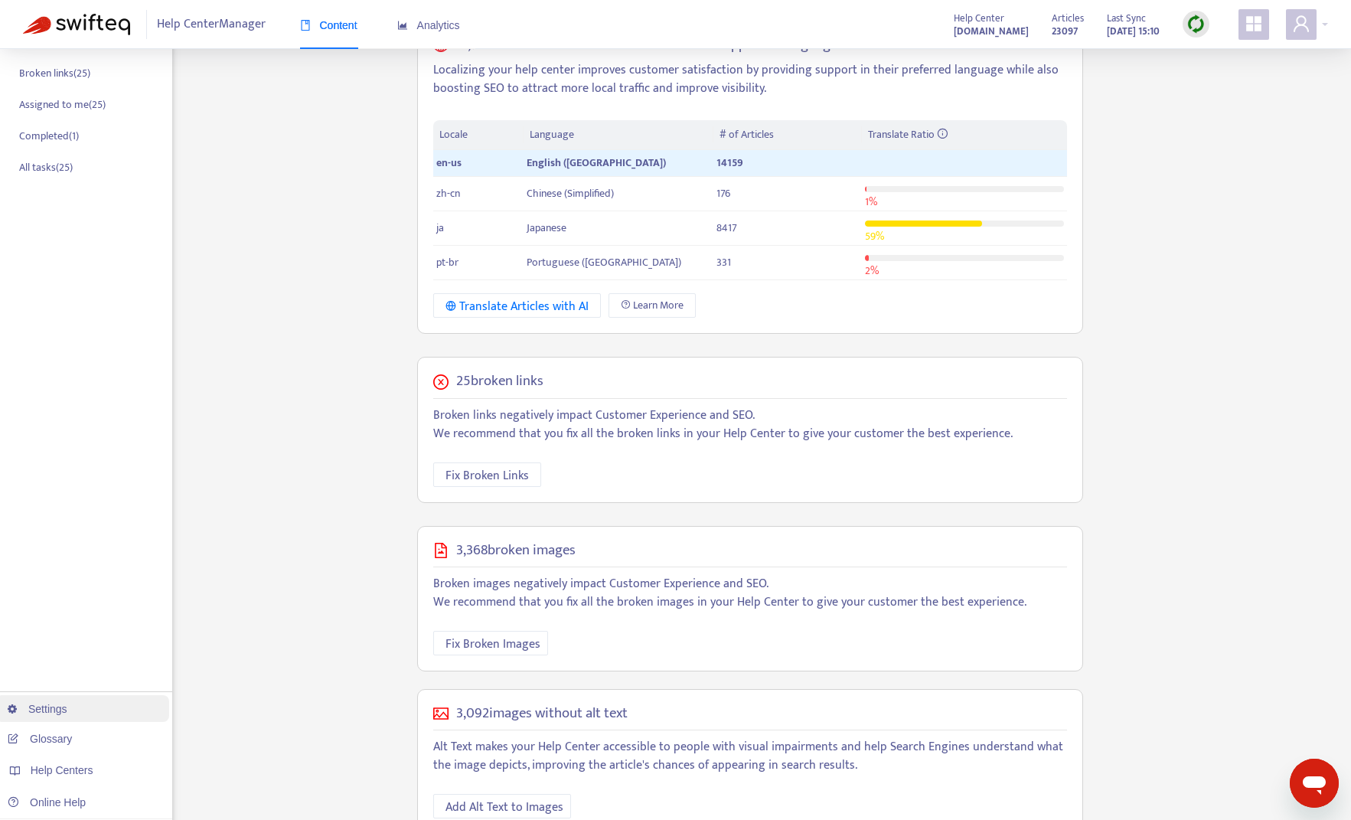
click at [55, 421] on link "Settings" at bounding box center [38, 709] width 60 height 12
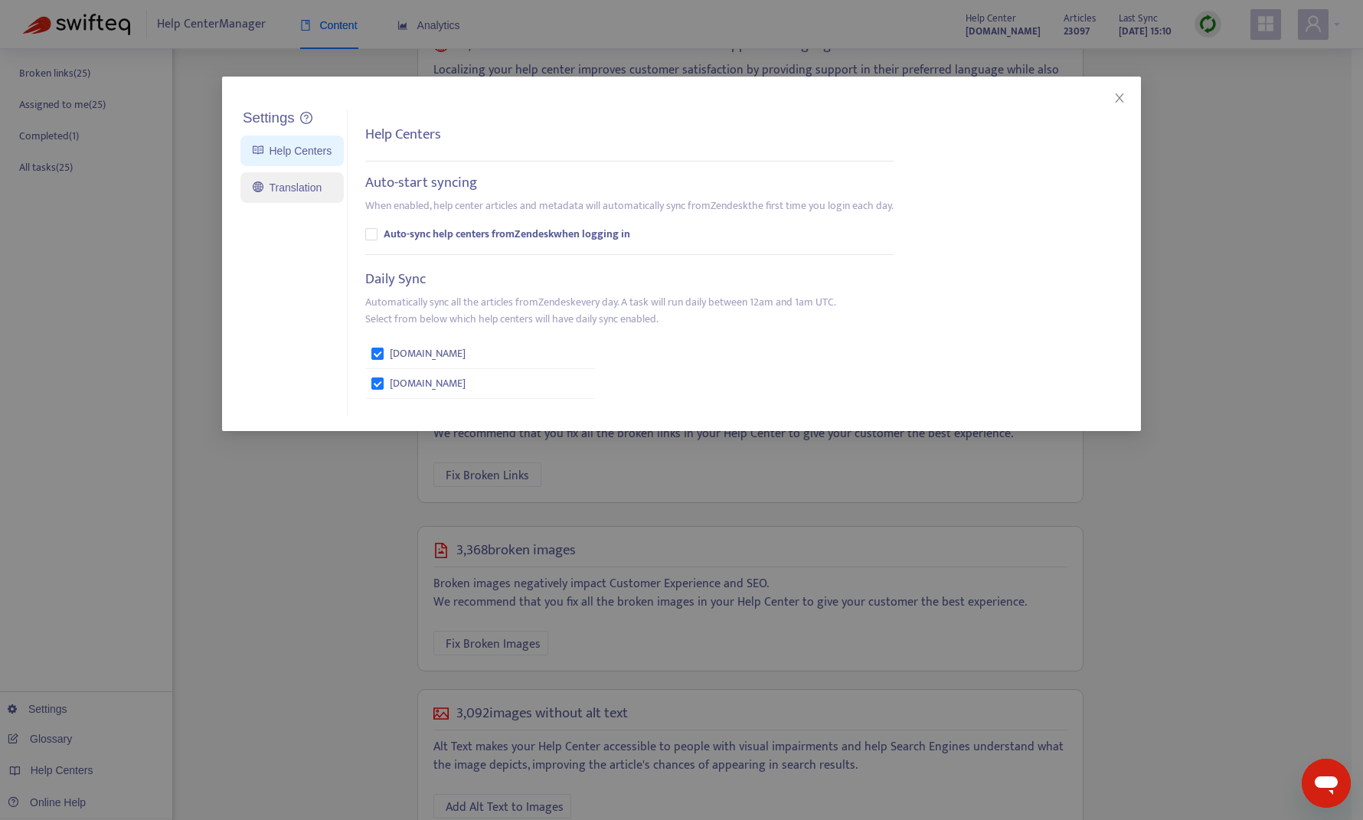
click at [306, 194] on link "Translation" at bounding box center [287, 187] width 69 height 12
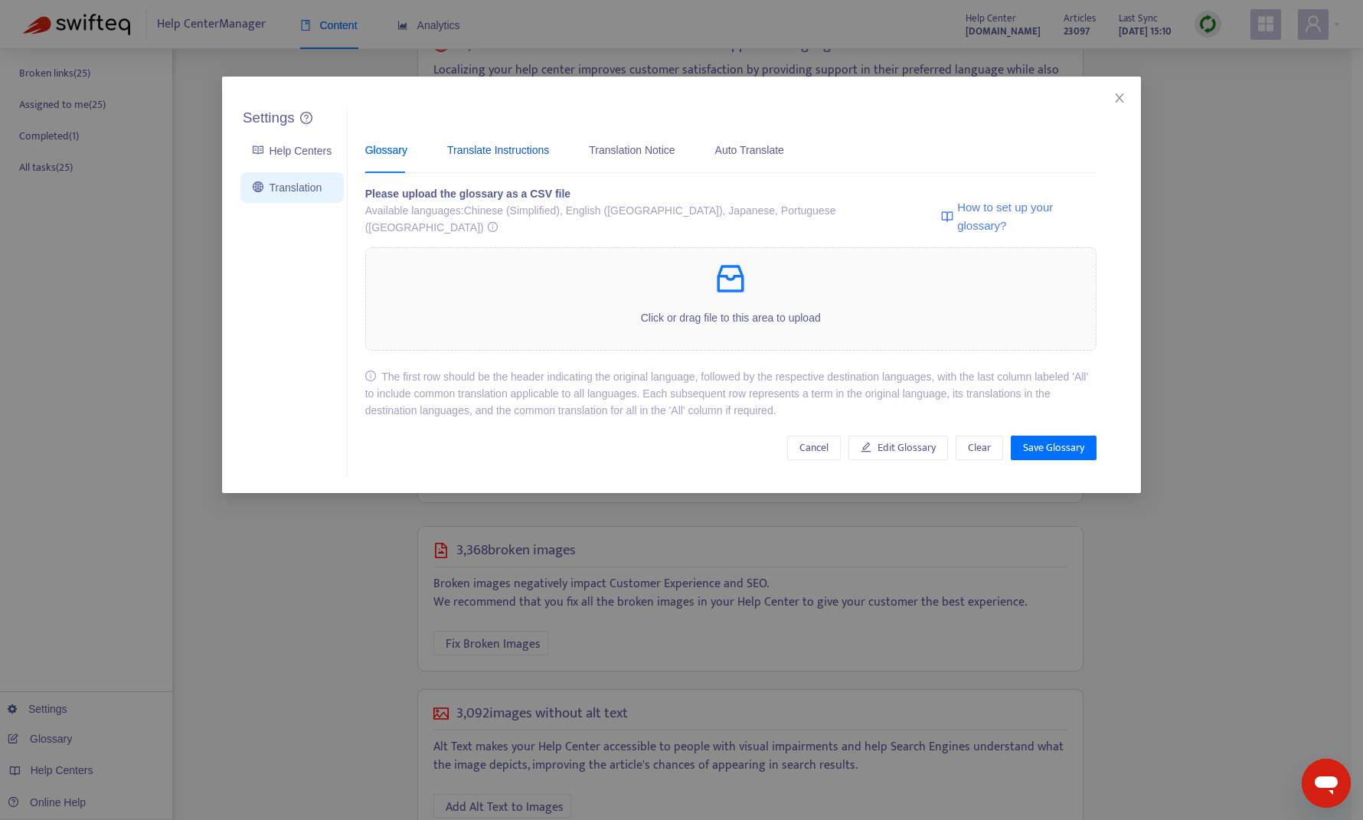
click at [488, 155] on div "Translate Instructions" at bounding box center [498, 150] width 102 height 17
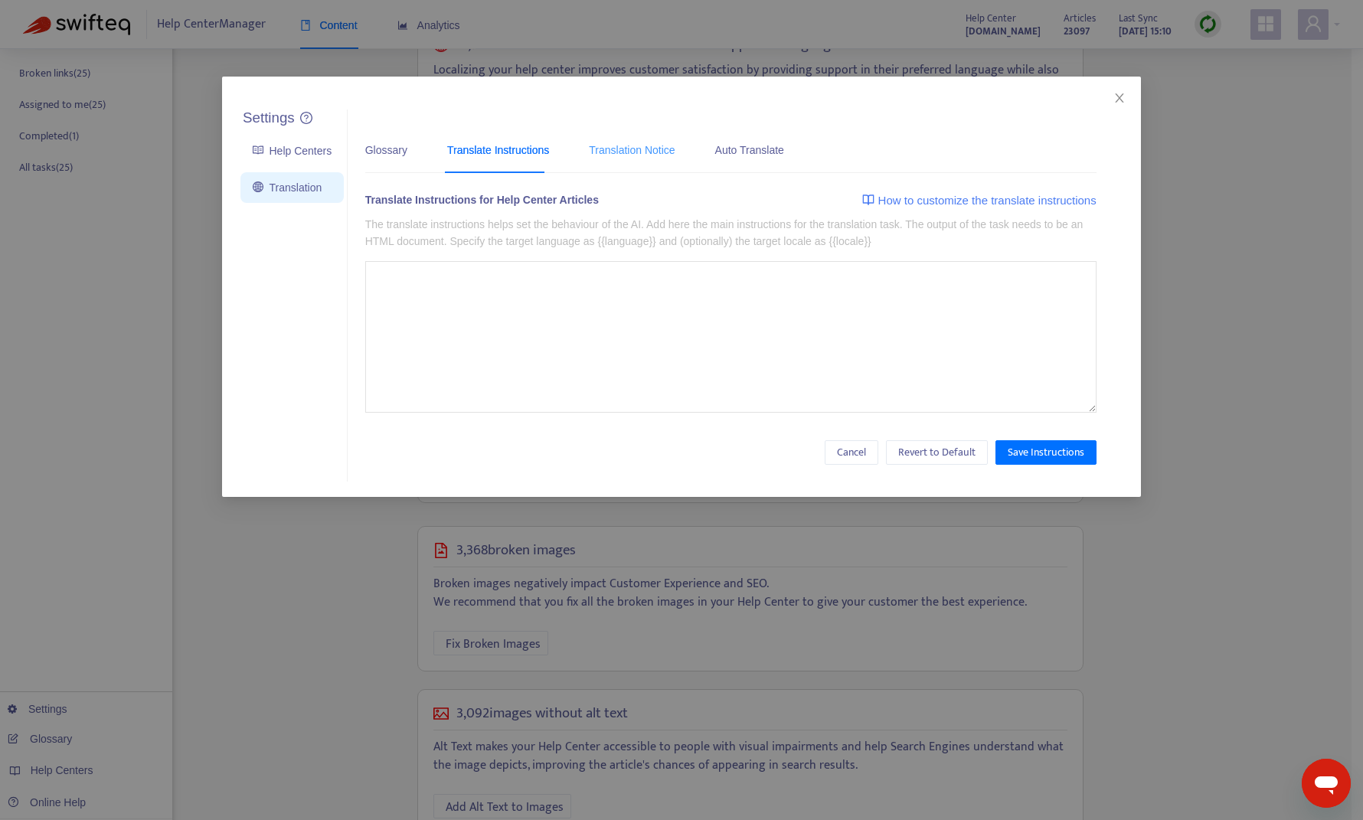
type textarea "**********"
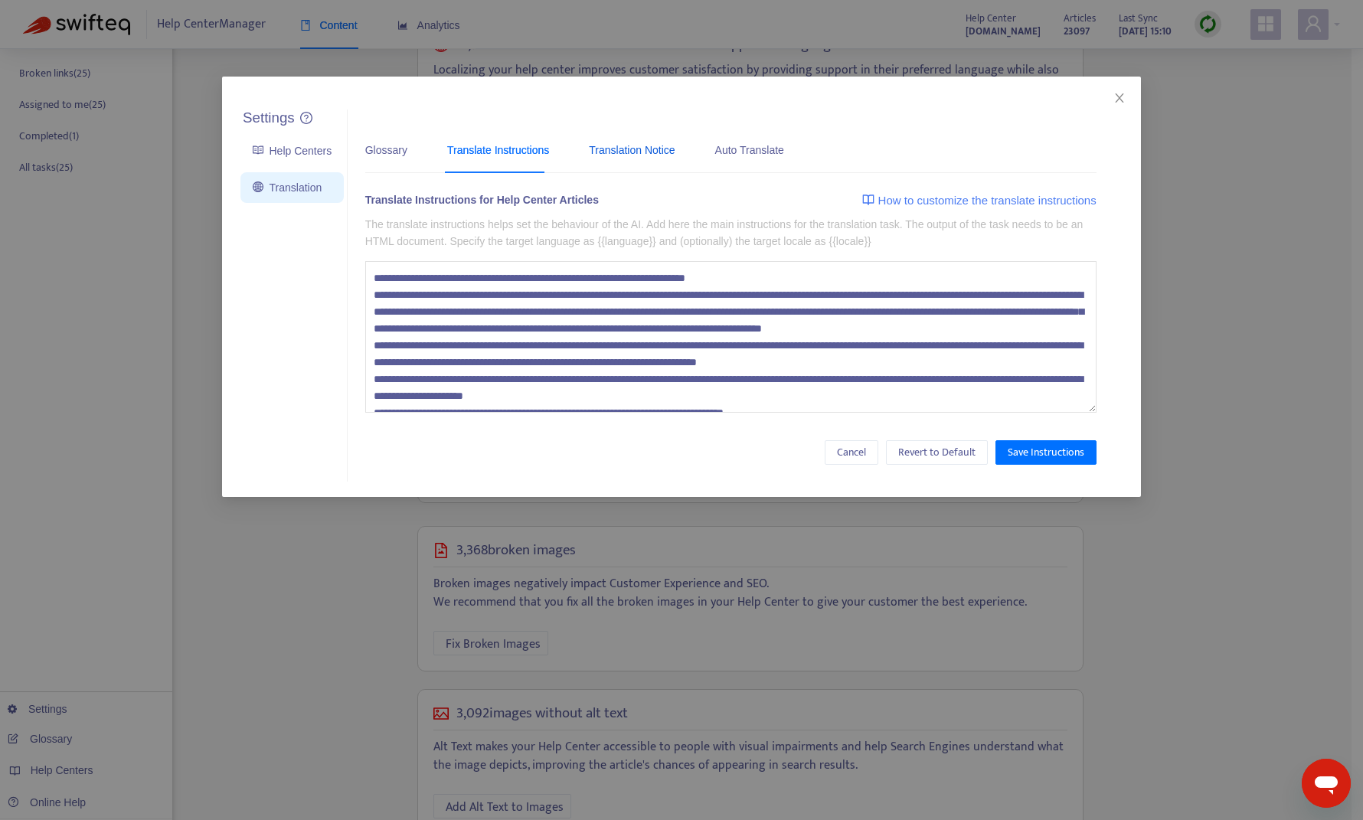
click at [622, 150] on div "Translation Notice" at bounding box center [632, 150] width 86 height 17
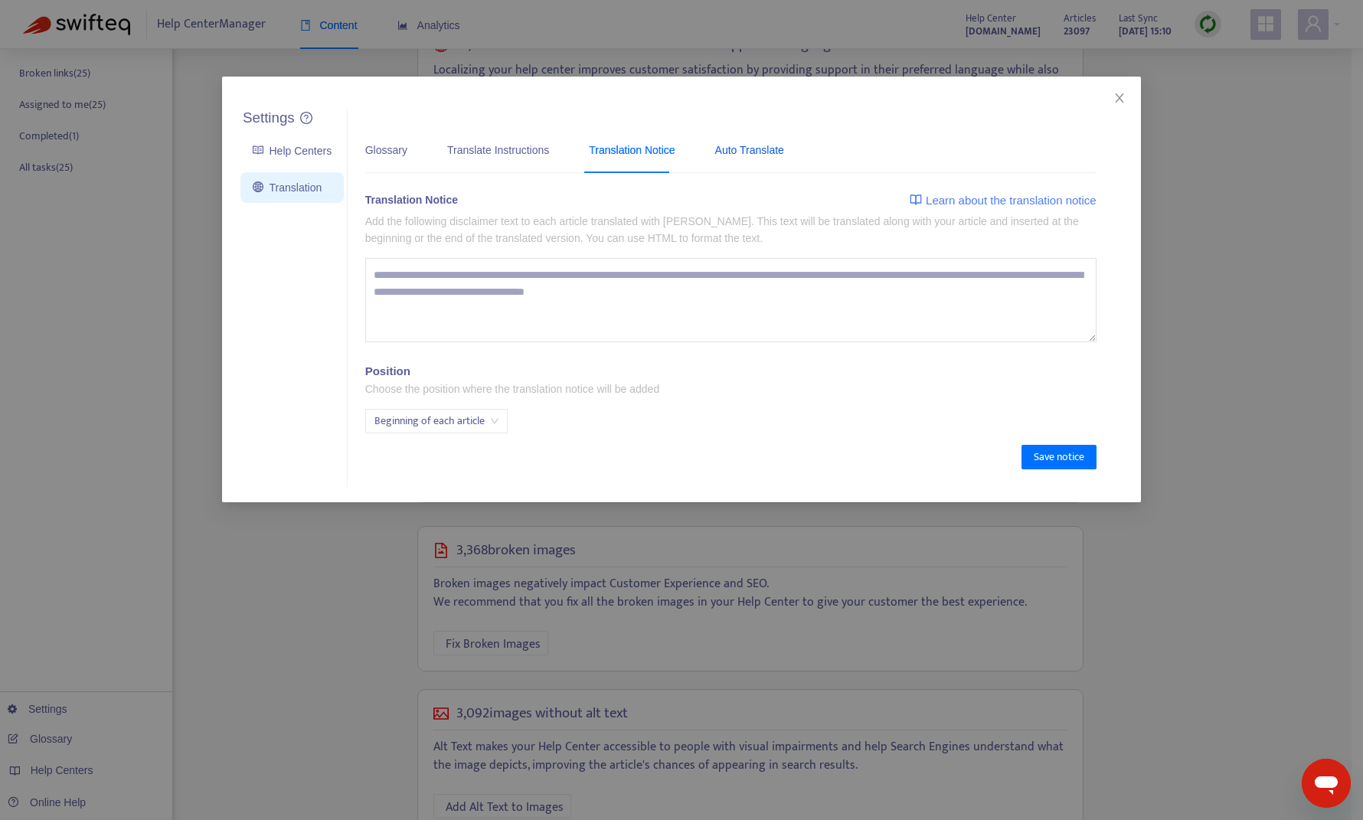
click at [752, 149] on div "Auto Translate" at bounding box center [749, 150] width 69 height 17
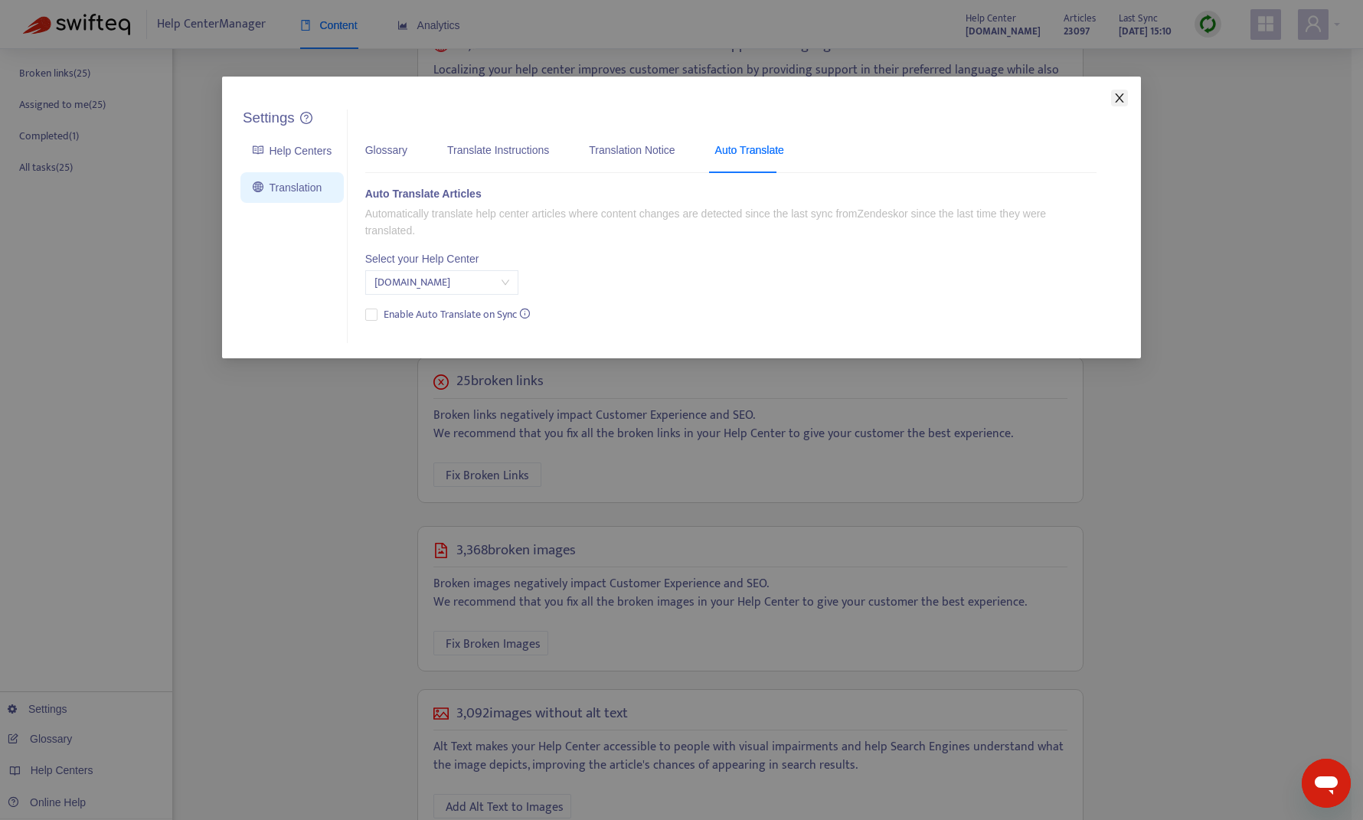
click at [968, 99] on icon "close" at bounding box center [1119, 98] width 12 height 12
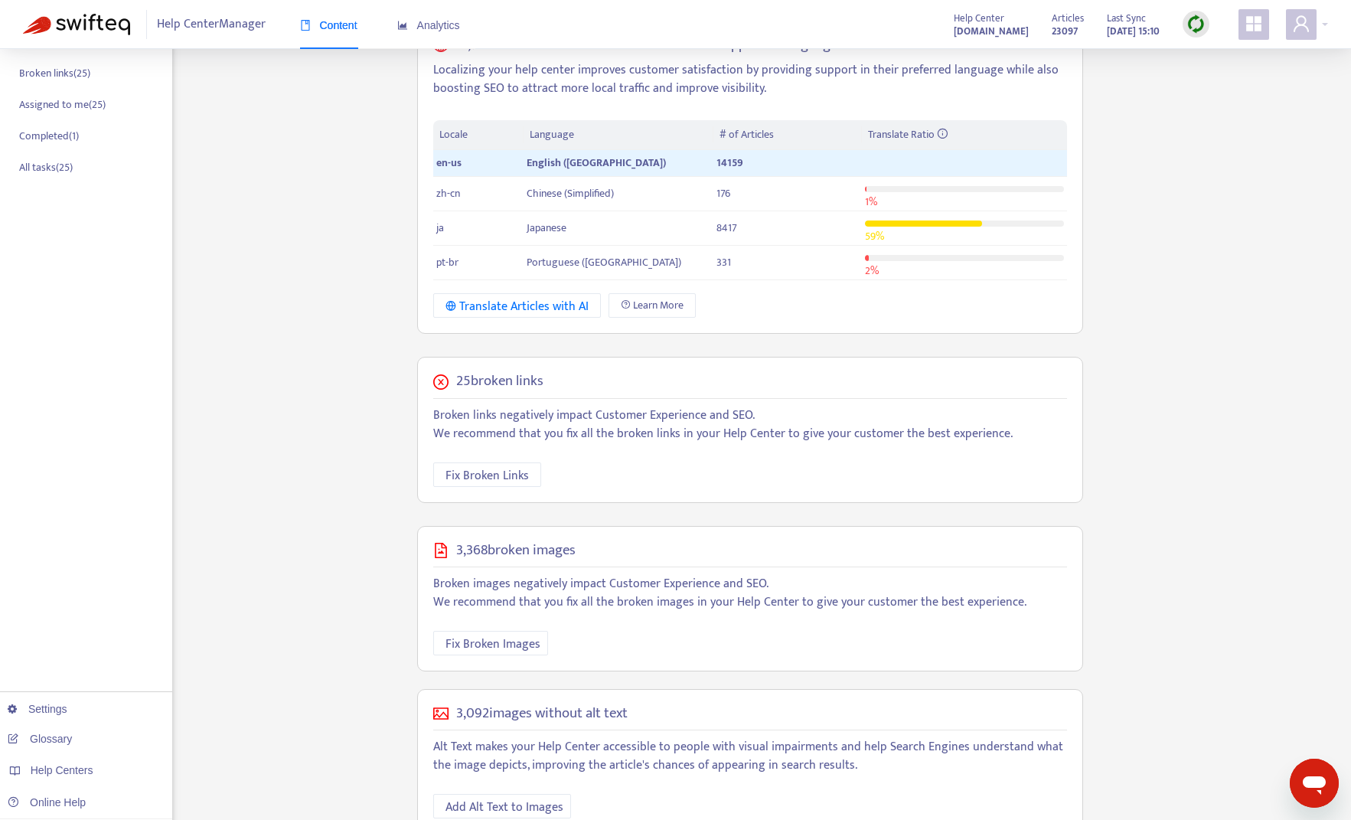
click at [121, 246] on div "Home Articles Links Media Dynamic Content Tasks Default ( 0 ) Broken links ( 25…" at bounding box center [86, 318] width 172 height 1077
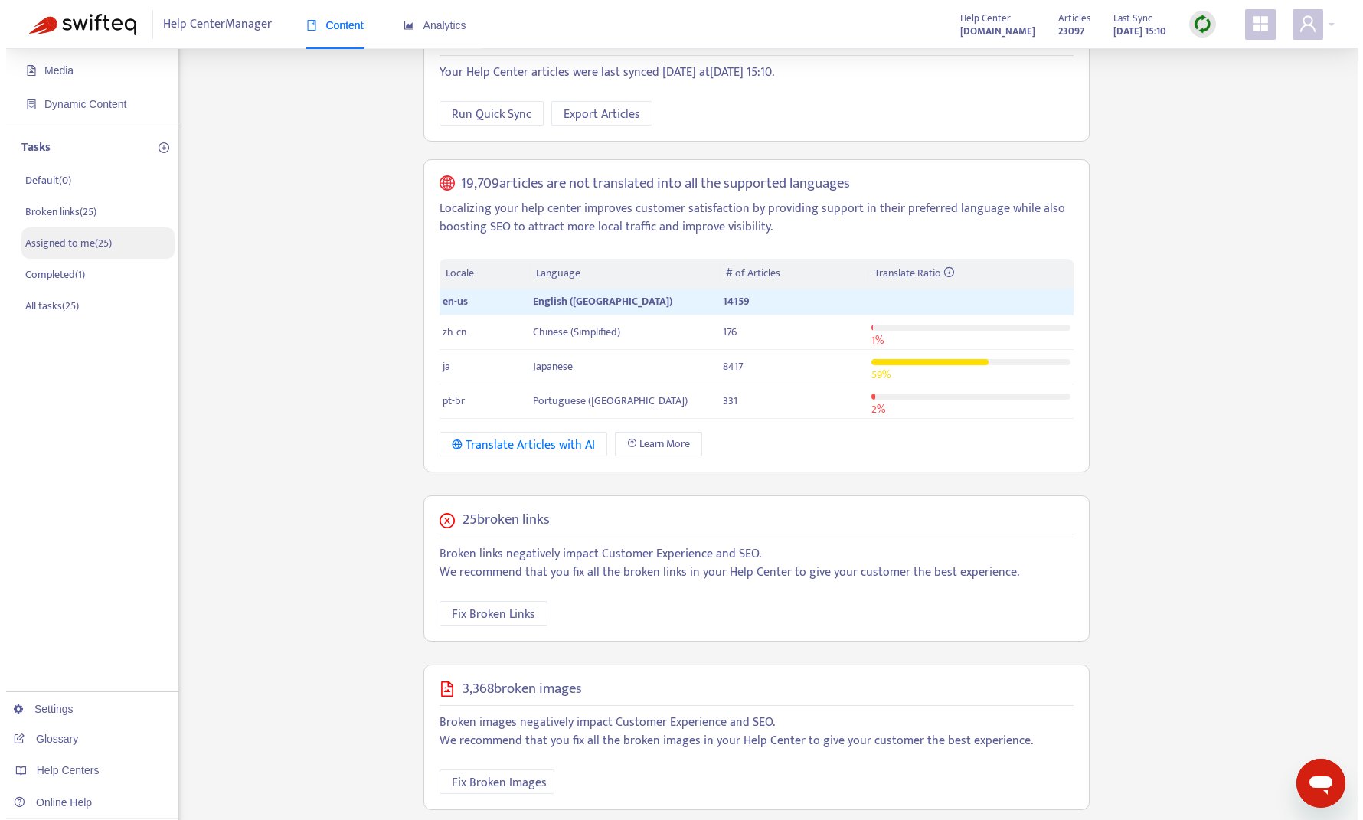
scroll to position [0, 0]
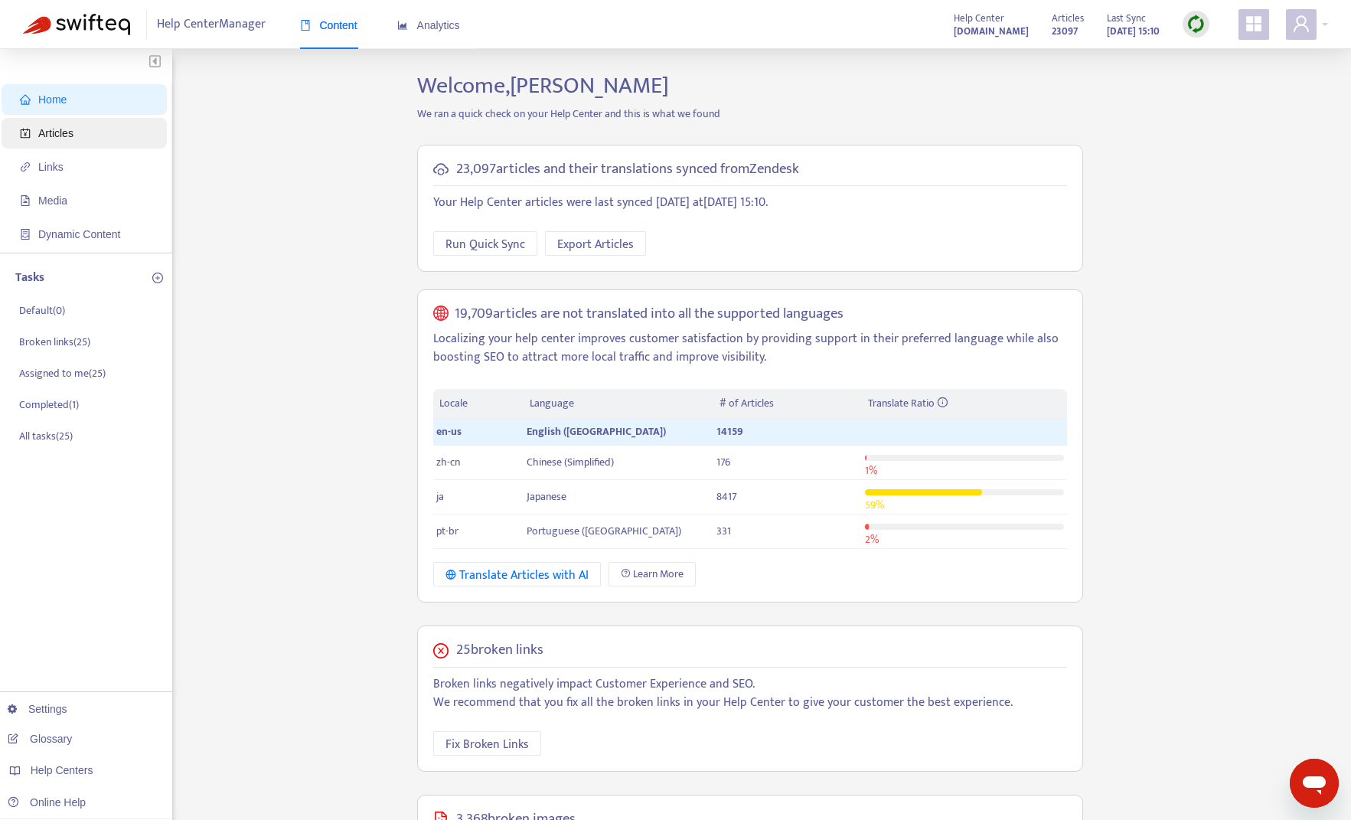
click at [93, 140] on span "Articles" at bounding box center [87, 133] width 135 height 31
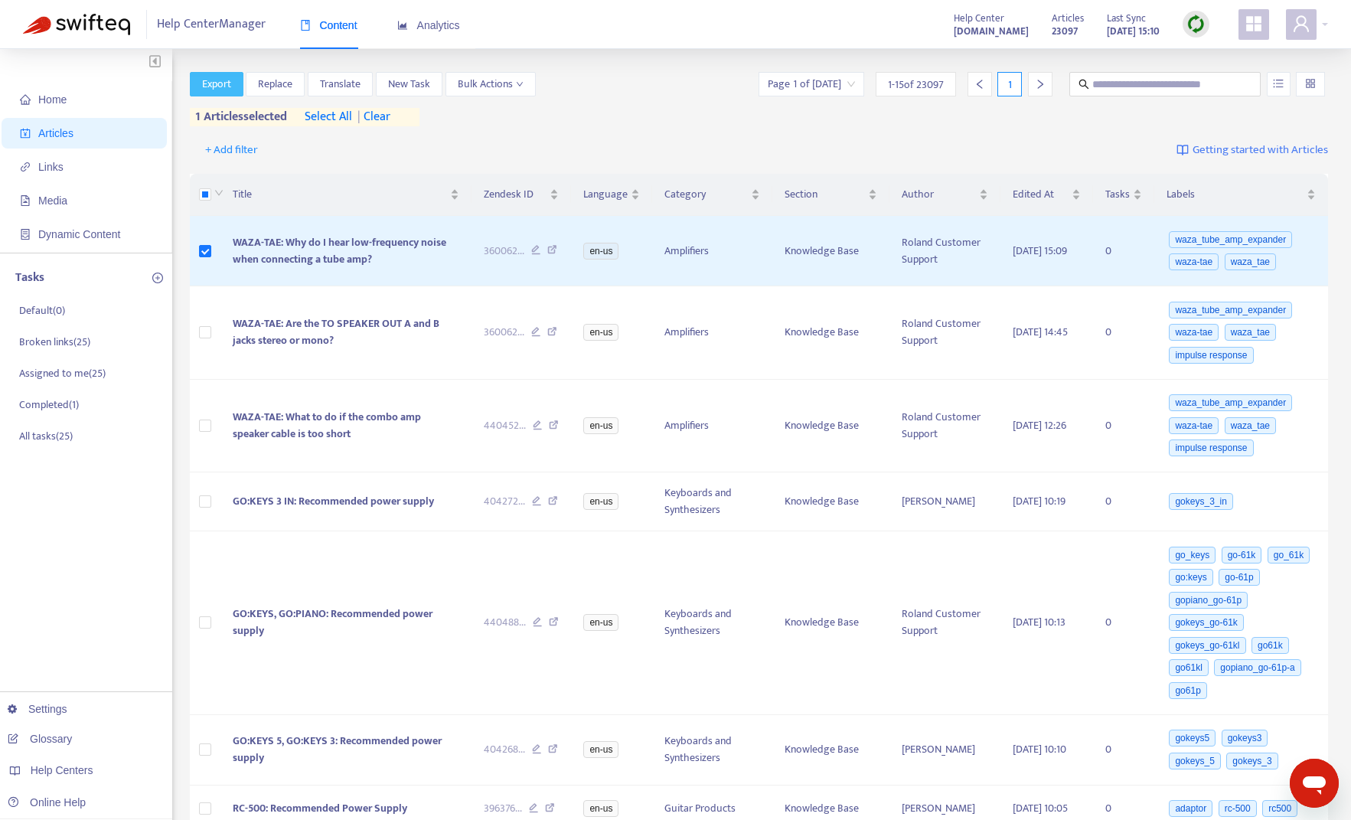
click at [206, 88] on span "Export" at bounding box center [216, 84] width 29 height 17
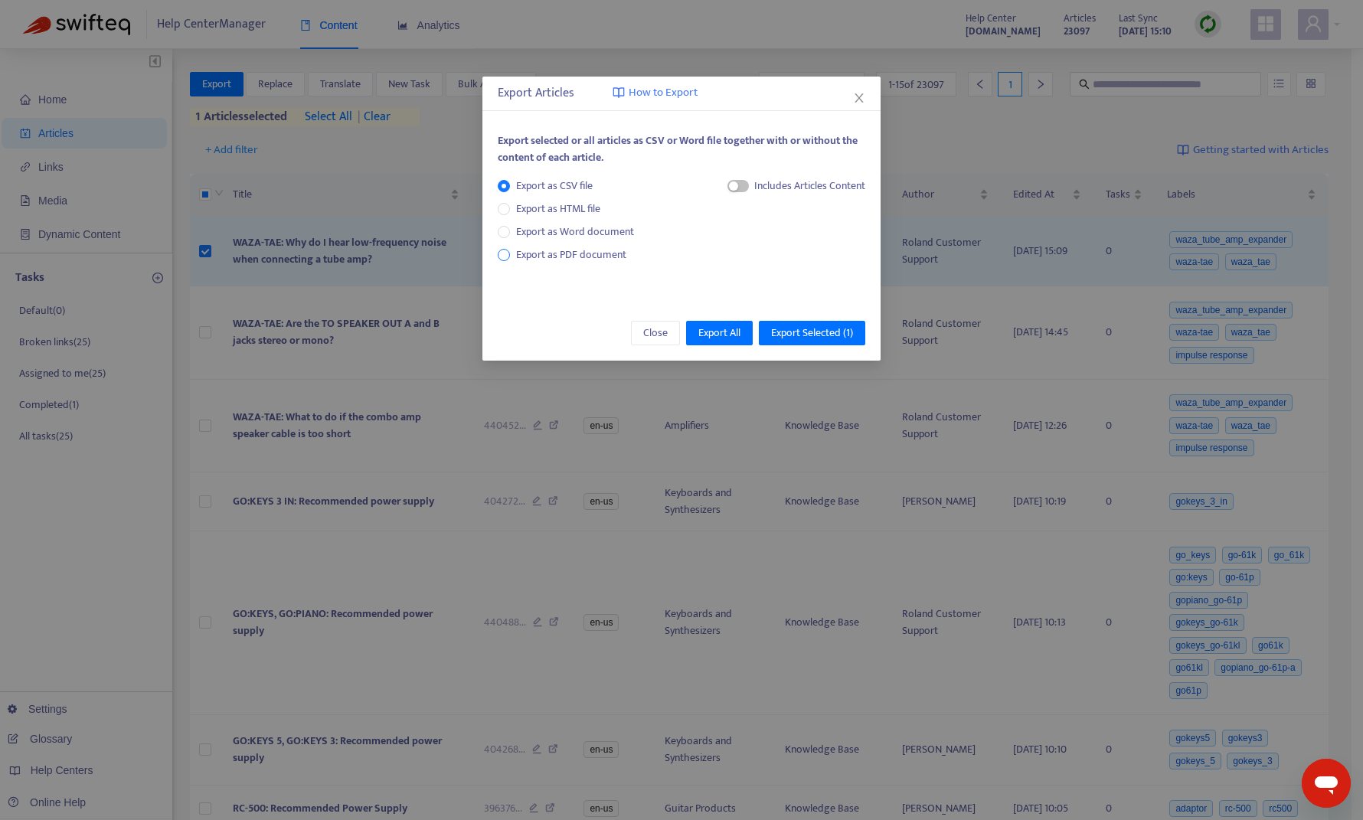
click at [586, 259] on span "Export as PDF document" at bounding box center [571, 255] width 110 height 18
click at [726, 187] on span "button" at bounding box center [723, 186] width 21 height 12
click at [802, 335] on span "Export Selected ( 1 )" at bounding box center [812, 333] width 82 height 17
